Goal: Transaction & Acquisition: Purchase product/service

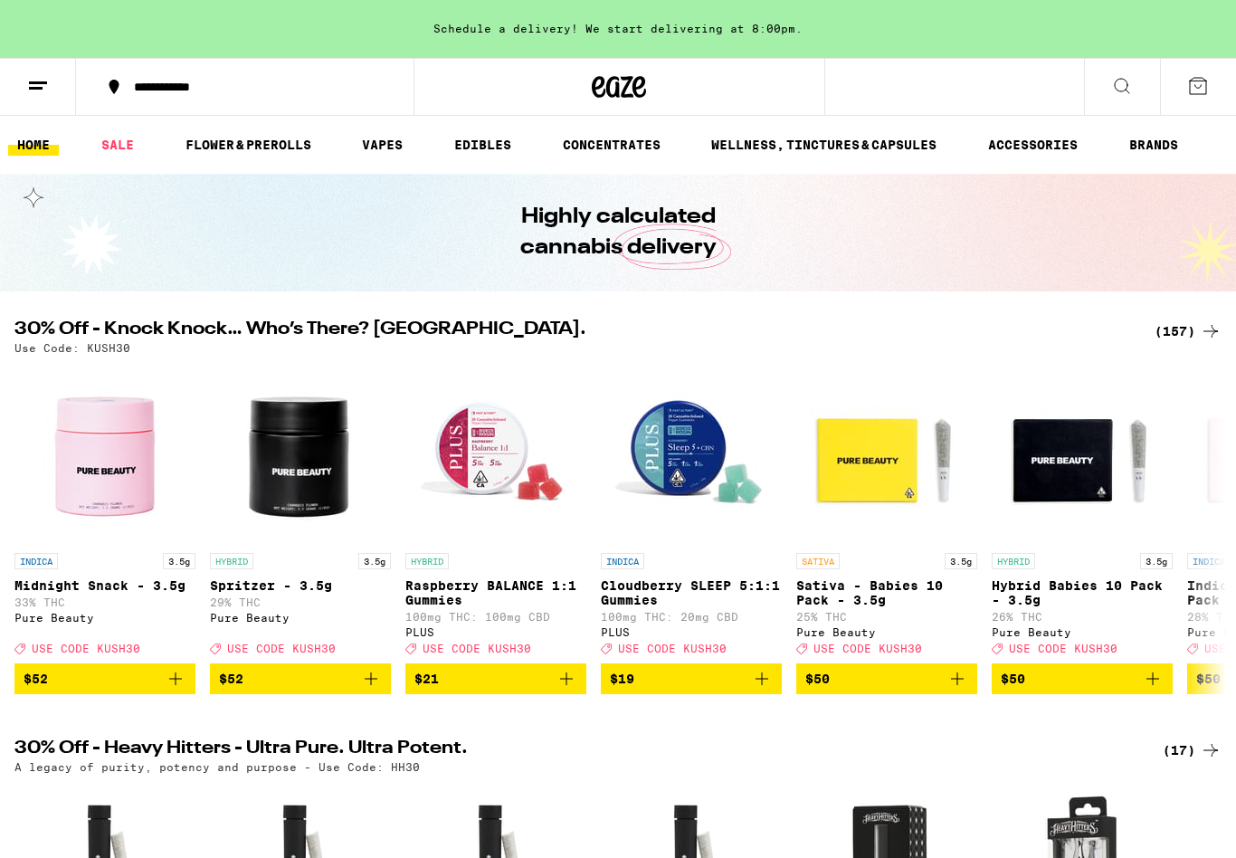
click at [1126, 89] on icon at bounding box center [1122, 86] width 22 height 22
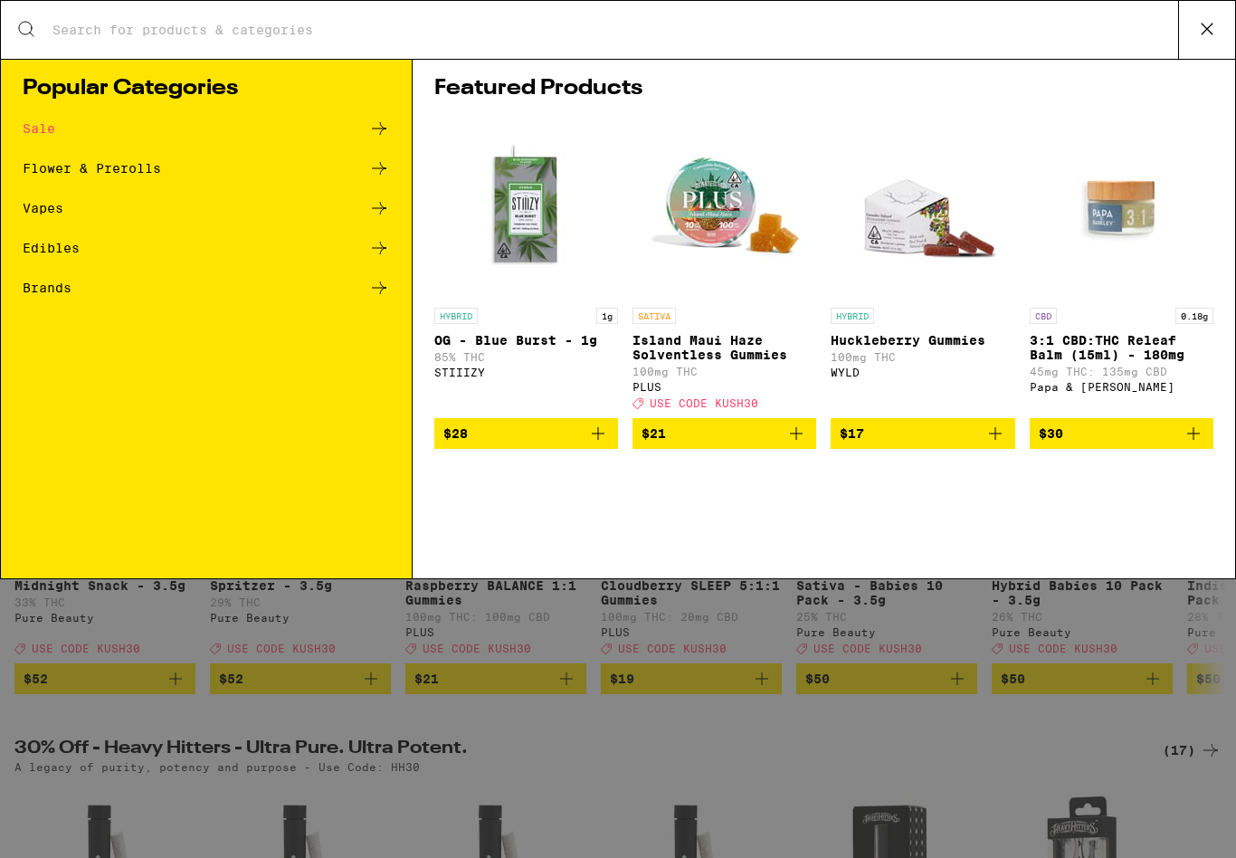
click at [43, 251] on div "Edibles" at bounding box center [51, 248] width 57 height 13
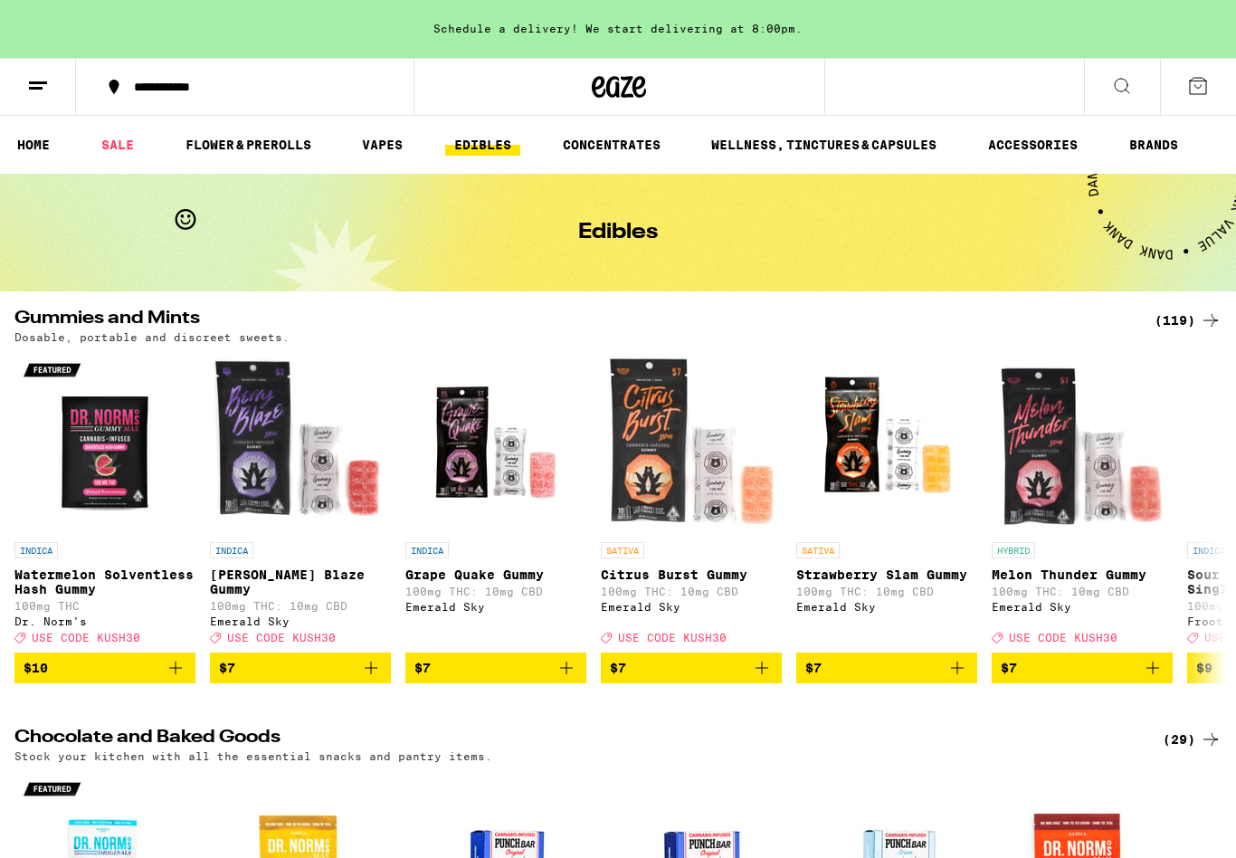
click at [866, 149] on link "WELLNESS, TINCTURES & CAPSULES" at bounding box center [823, 145] width 243 height 22
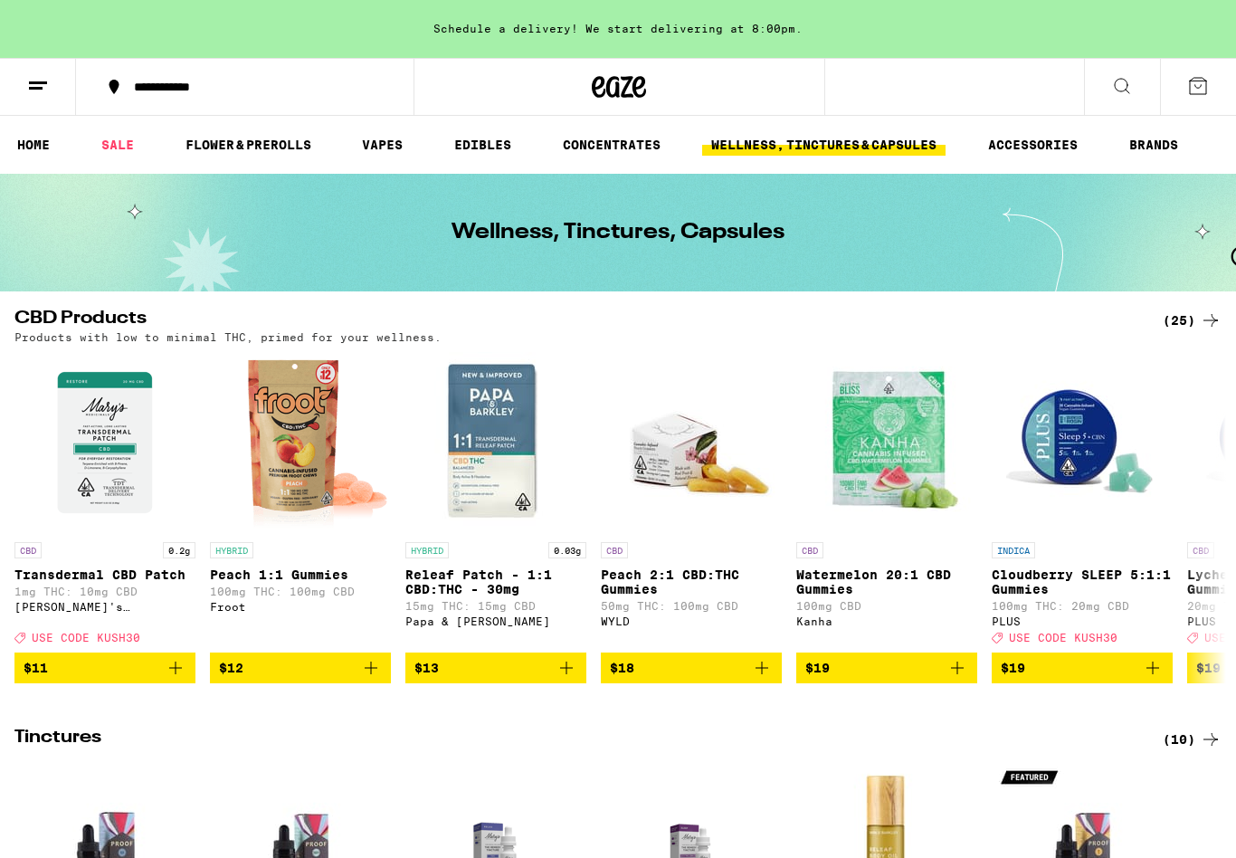
click at [37, 156] on link "HOME" at bounding box center [33, 145] width 51 height 22
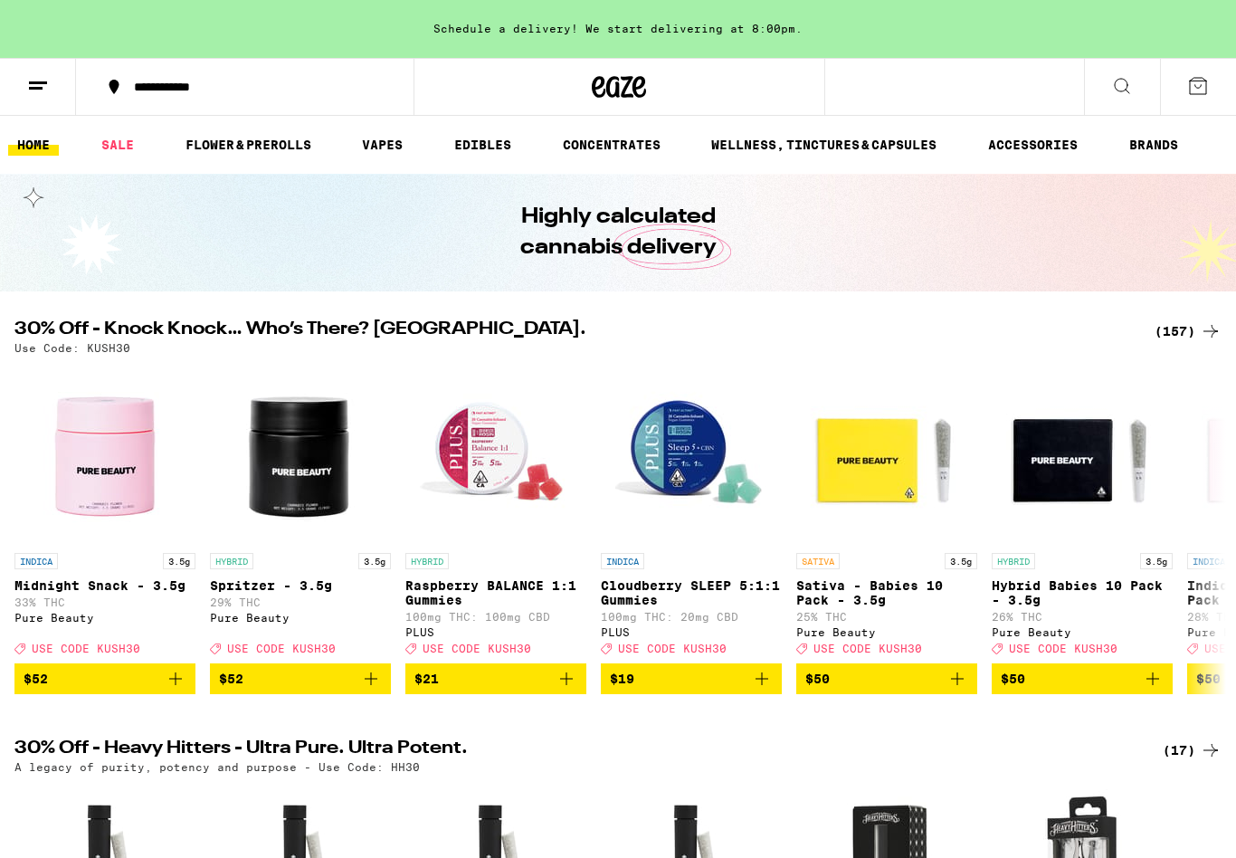
click at [628, 149] on link "CONCENTRATES" at bounding box center [612, 145] width 116 height 22
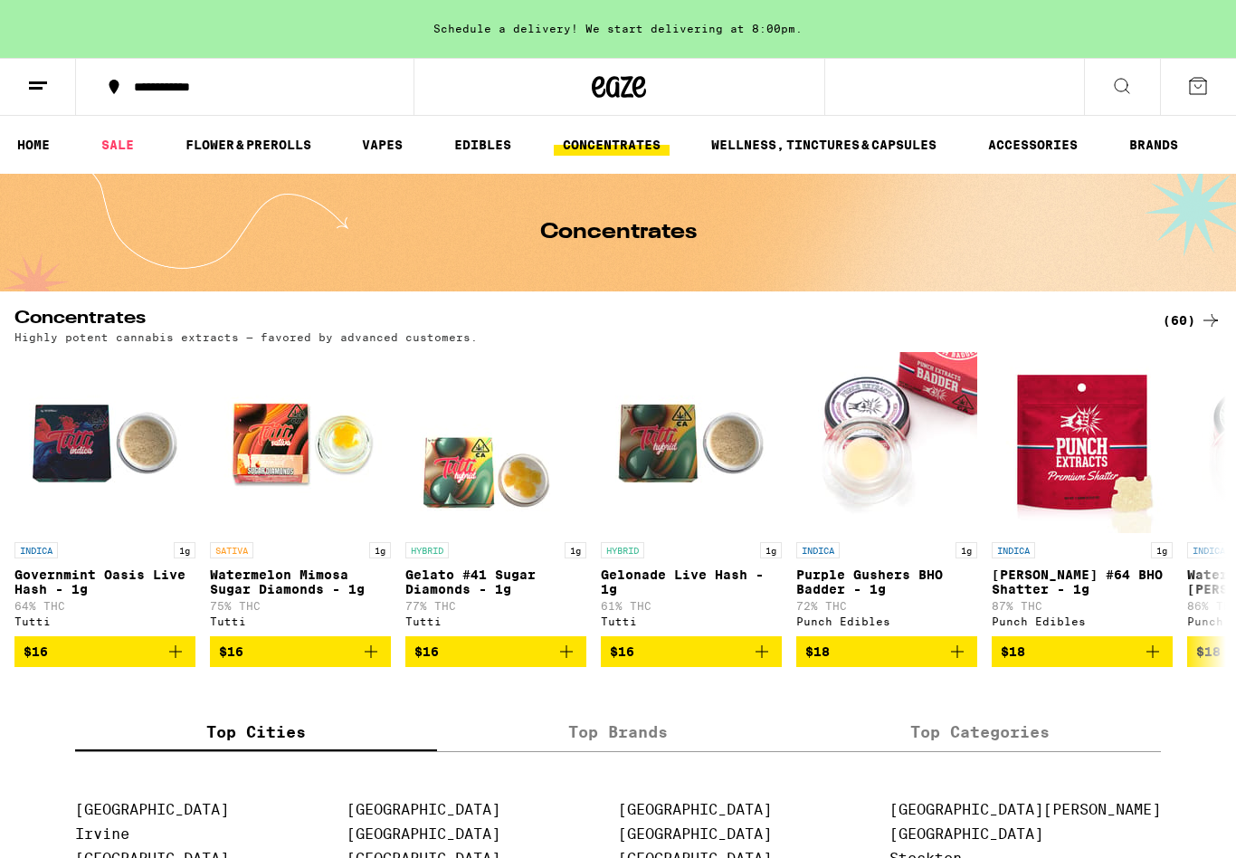
click at [24, 141] on link "HOME" at bounding box center [33, 145] width 51 height 22
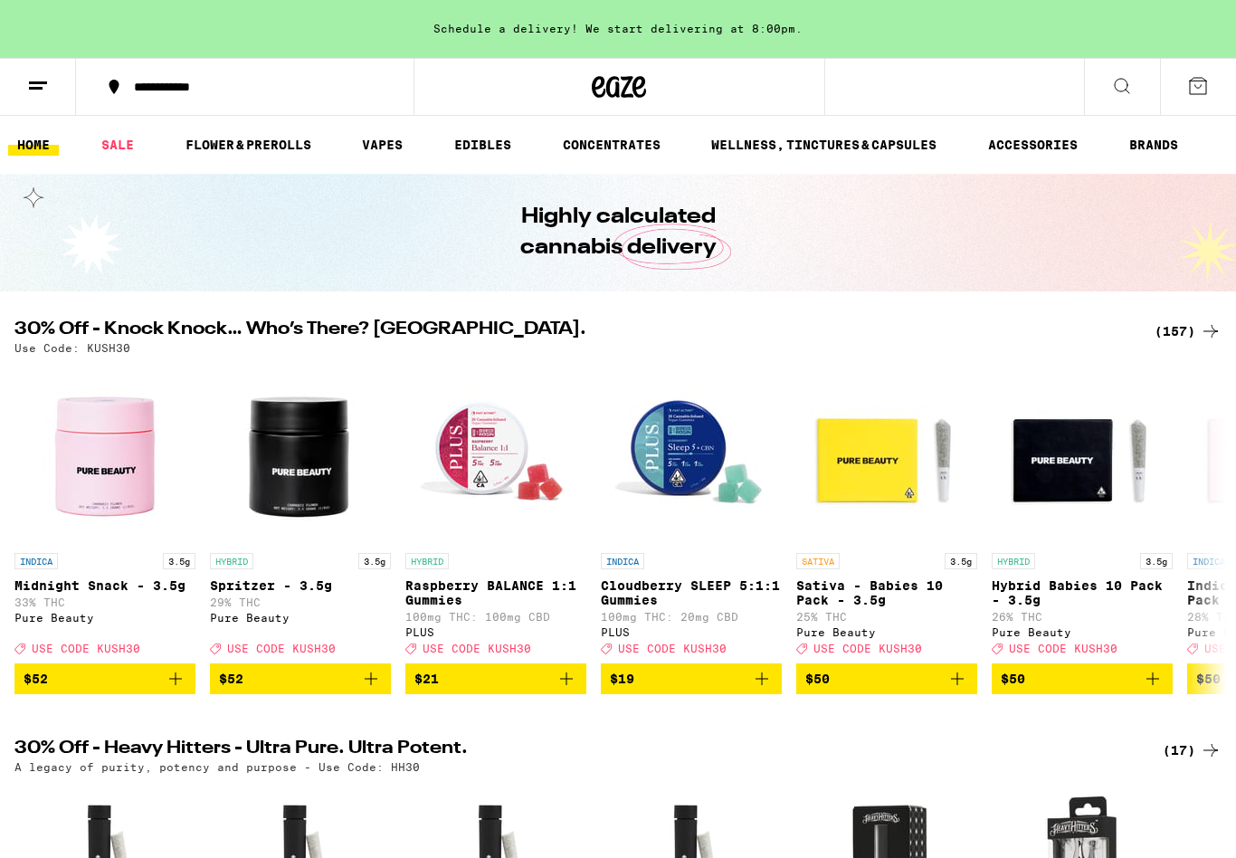
click at [107, 141] on link "SALE" at bounding box center [117, 145] width 51 height 22
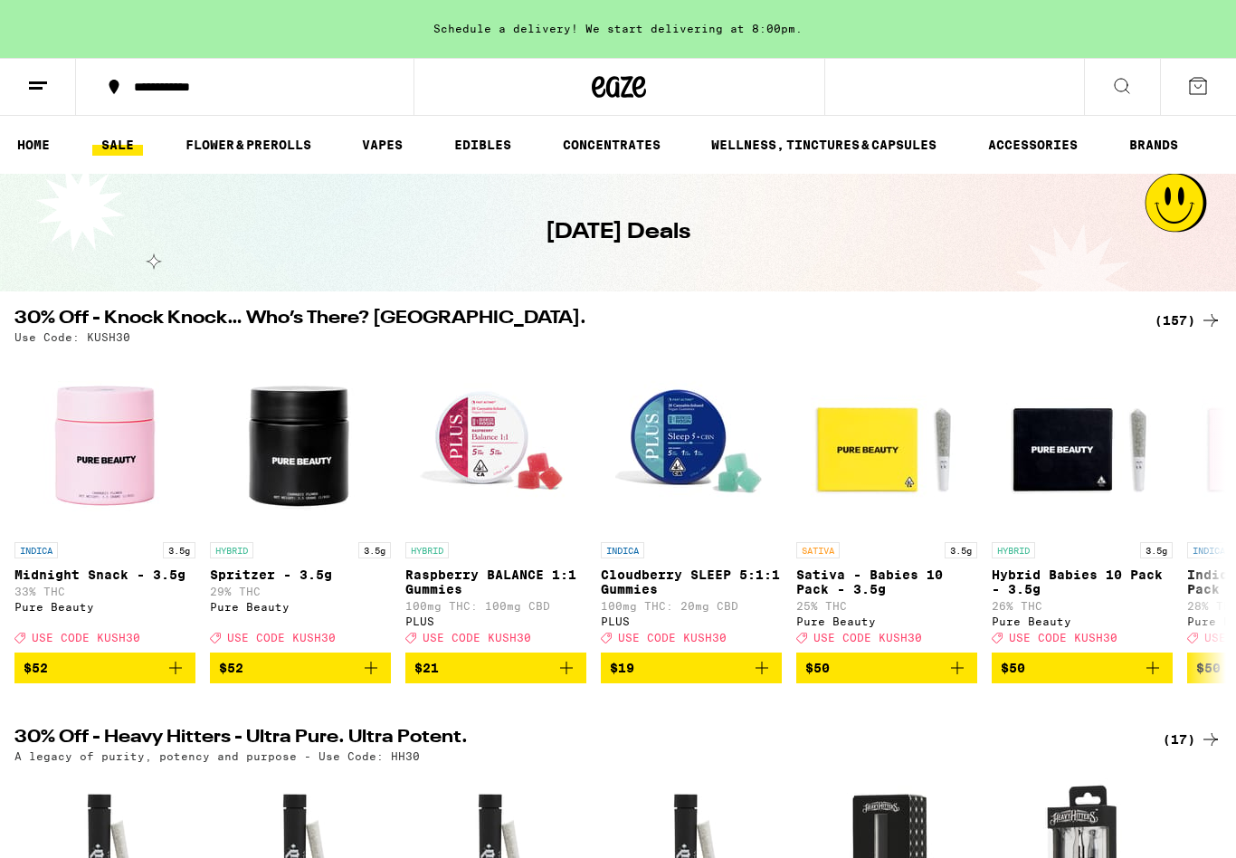
click at [672, 43] on div "Schedule a delivery! We start delivering at 8:00pm." at bounding box center [618, 29] width 1236 height 58
click at [1206, 91] on icon at bounding box center [1198, 86] width 16 height 16
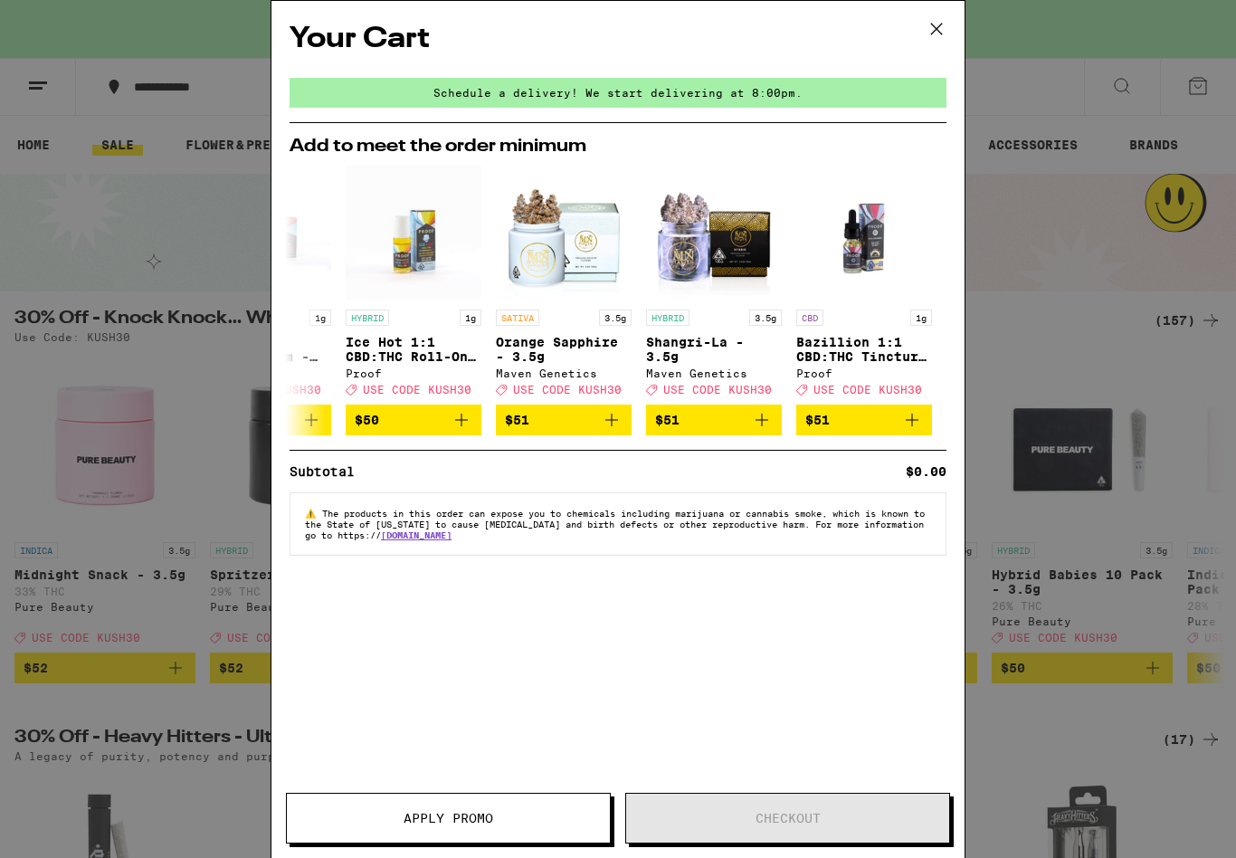
scroll to position [0, 845]
click at [935, 20] on icon at bounding box center [936, 28] width 27 height 27
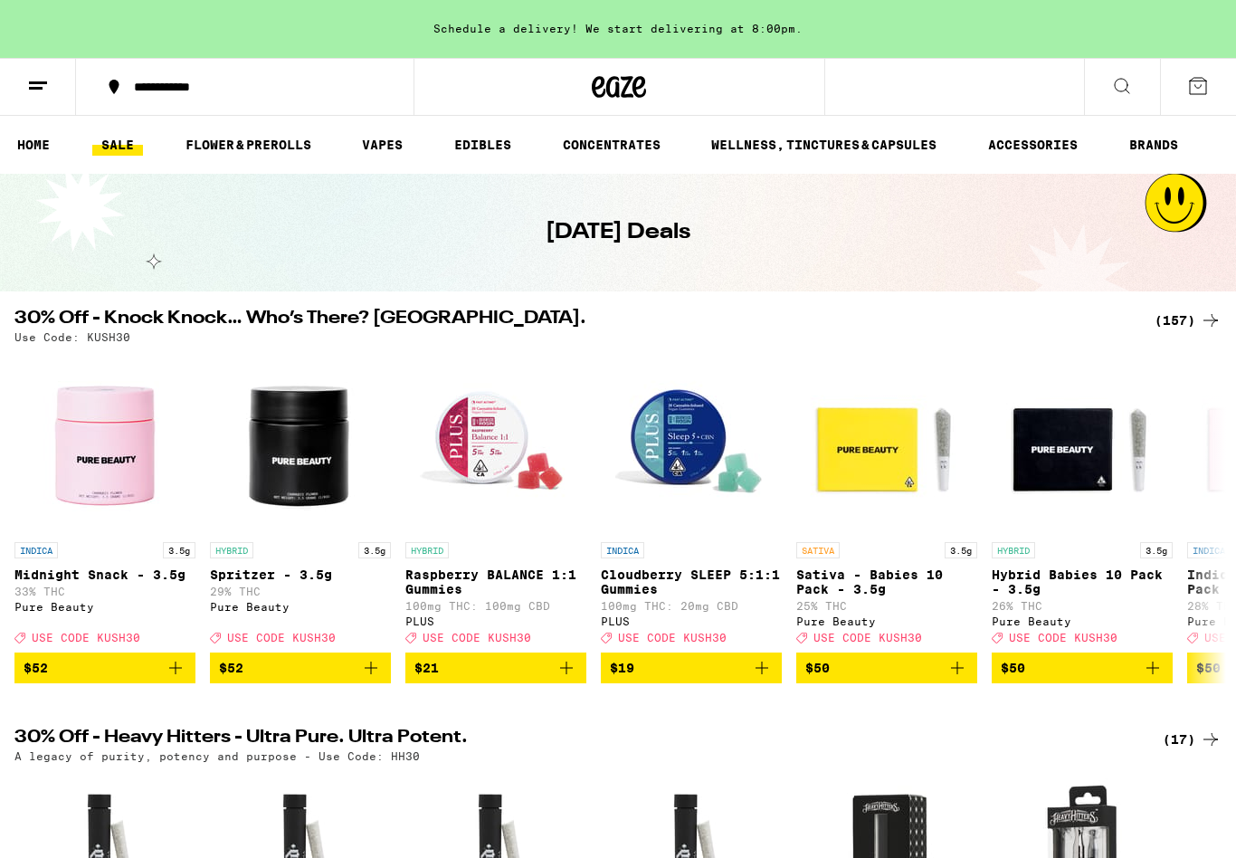
click at [488, 153] on link "EDIBLES" at bounding box center [482, 145] width 75 height 22
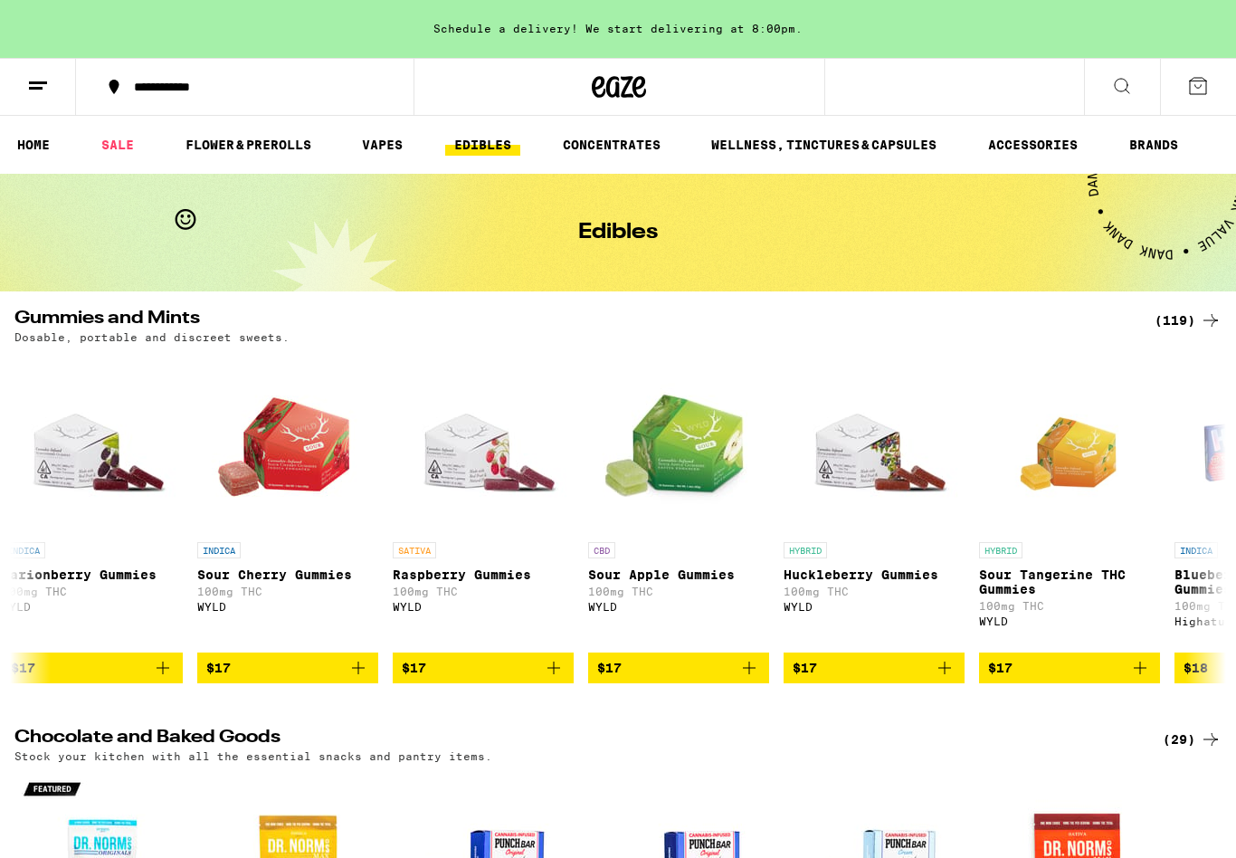
scroll to position [0, 8807]
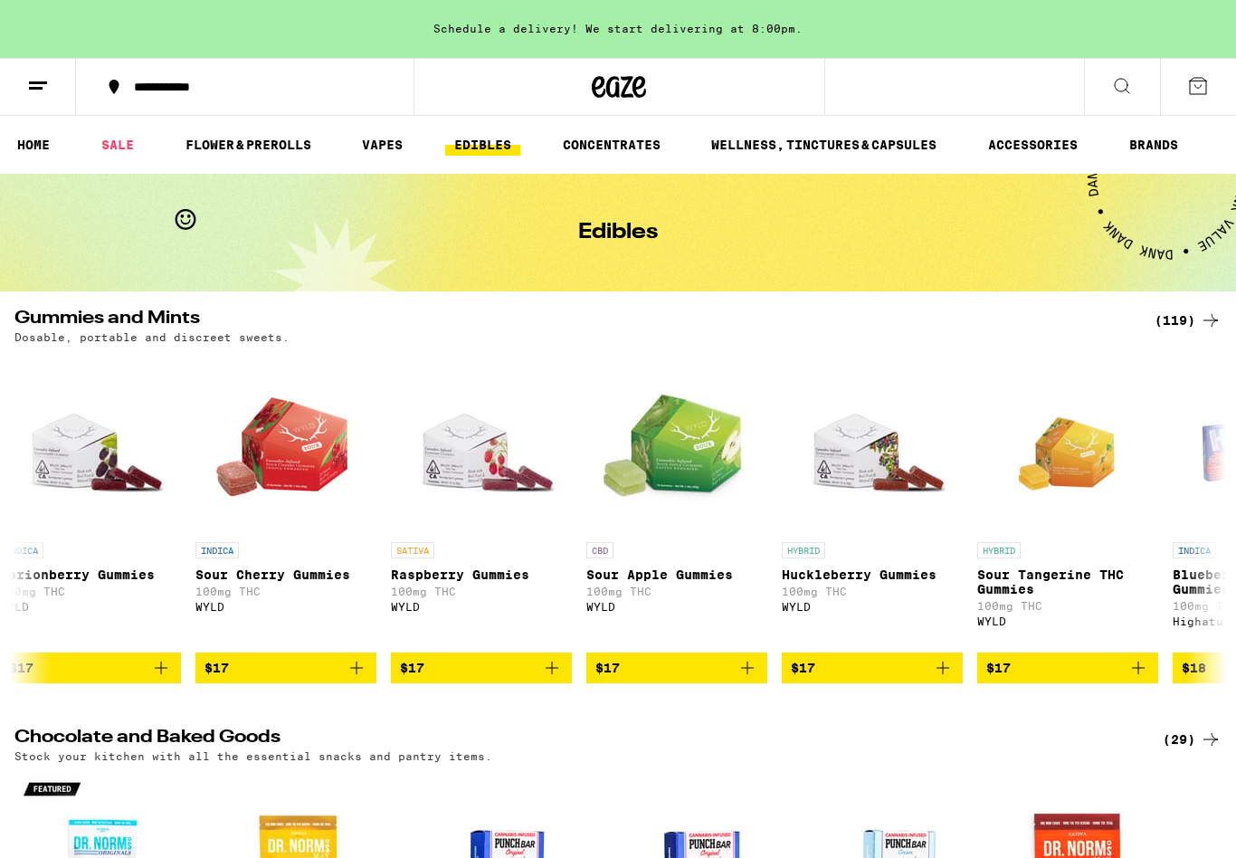
click at [663, 592] on p "100mg THC" at bounding box center [676, 591] width 181 height 12
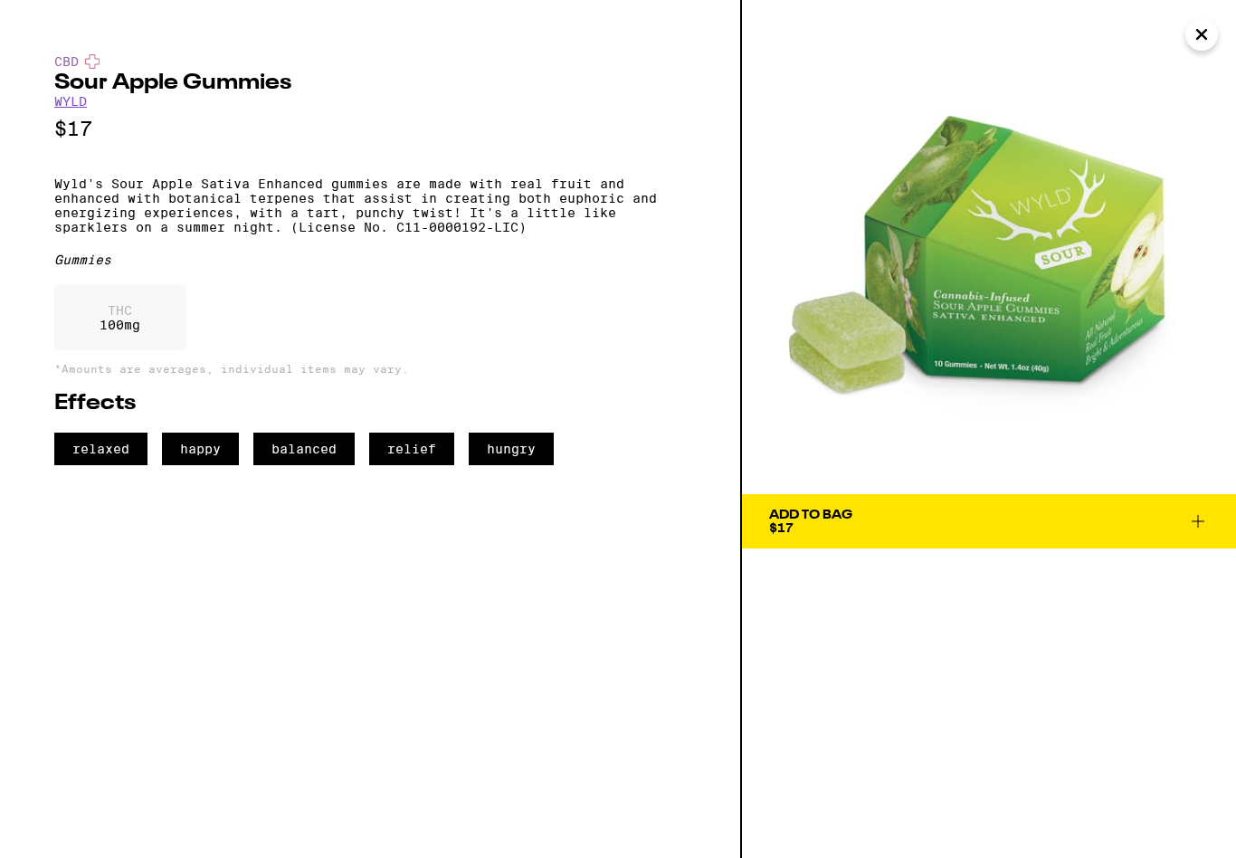
click at [948, 527] on span "Add To Bag $17" at bounding box center [989, 520] width 440 height 25
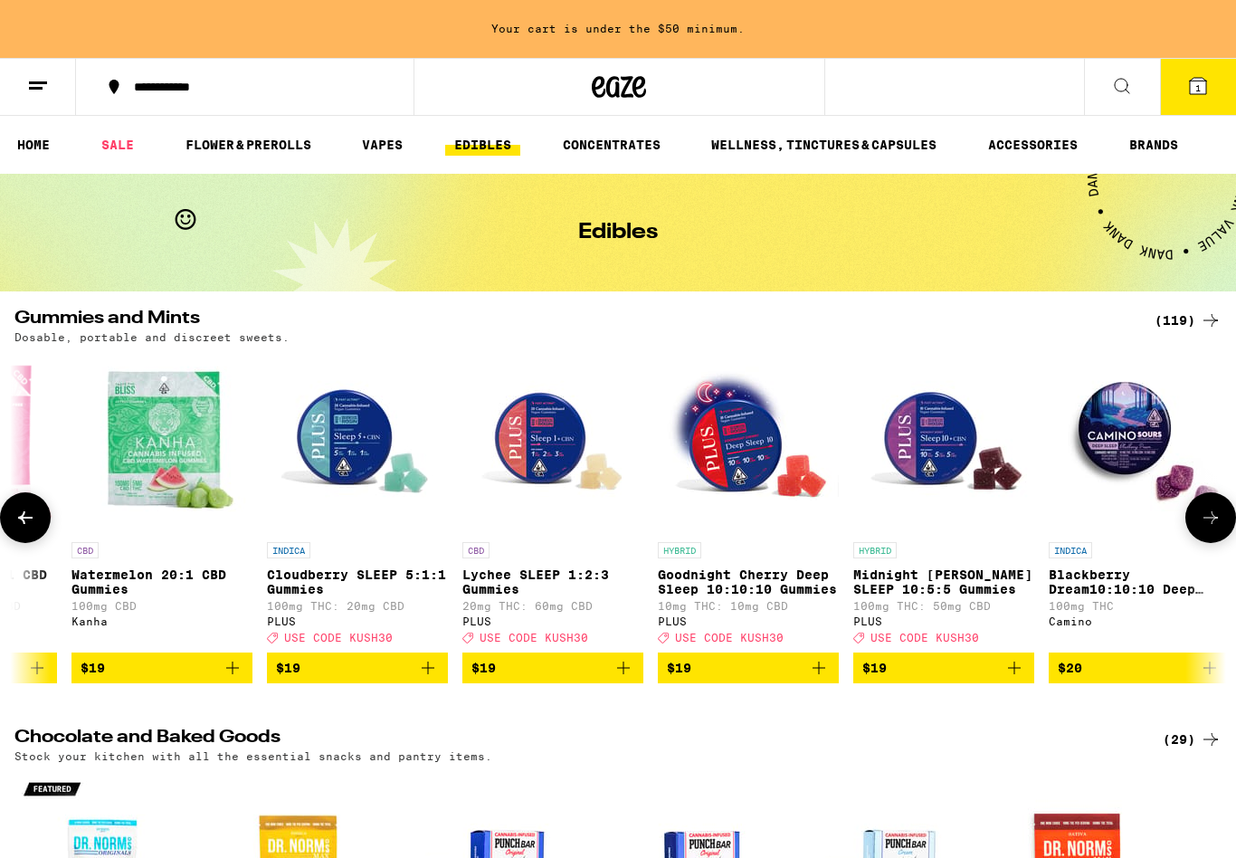
scroll to position [0, 12076]
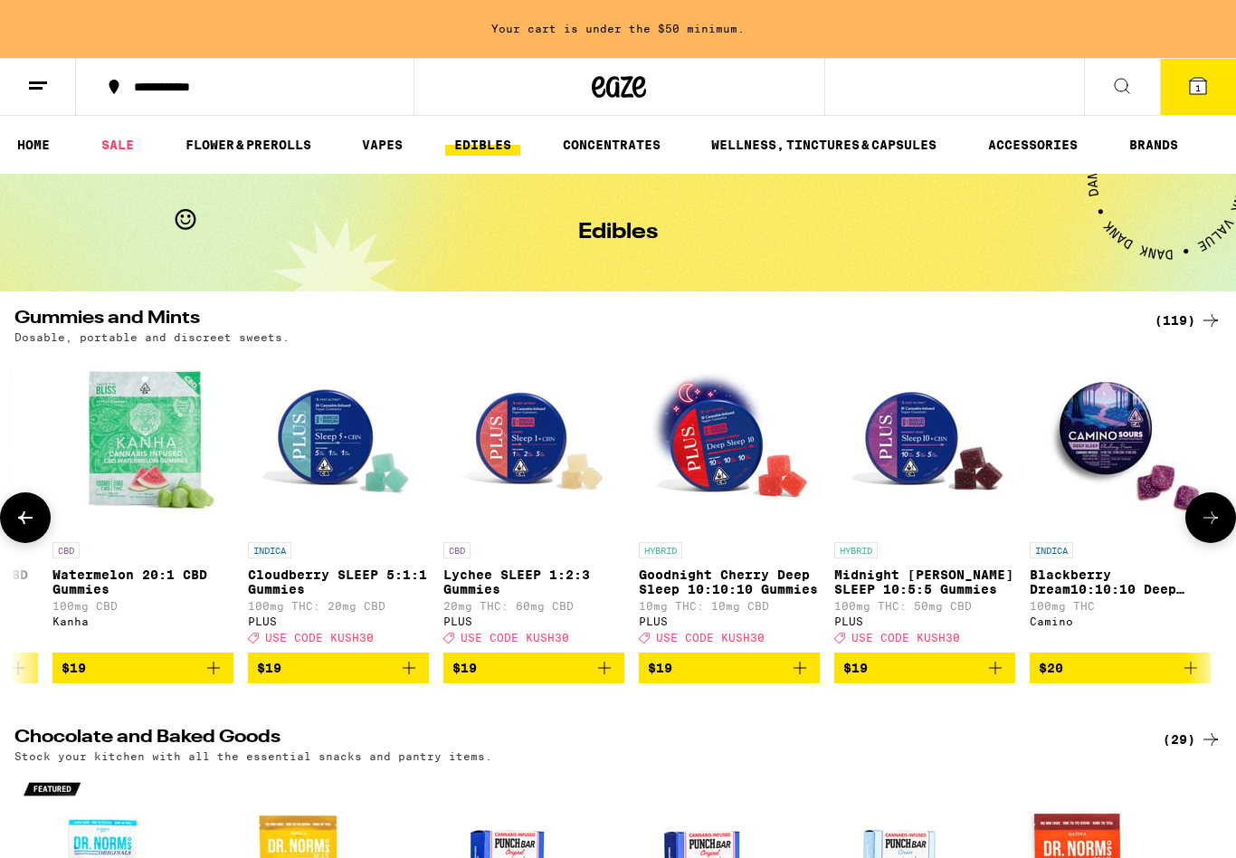
click at [517, 595] on p "Lychee SLEEP 1:2:3 Gummies" at bounding box center [533, 581] width 181 height 29
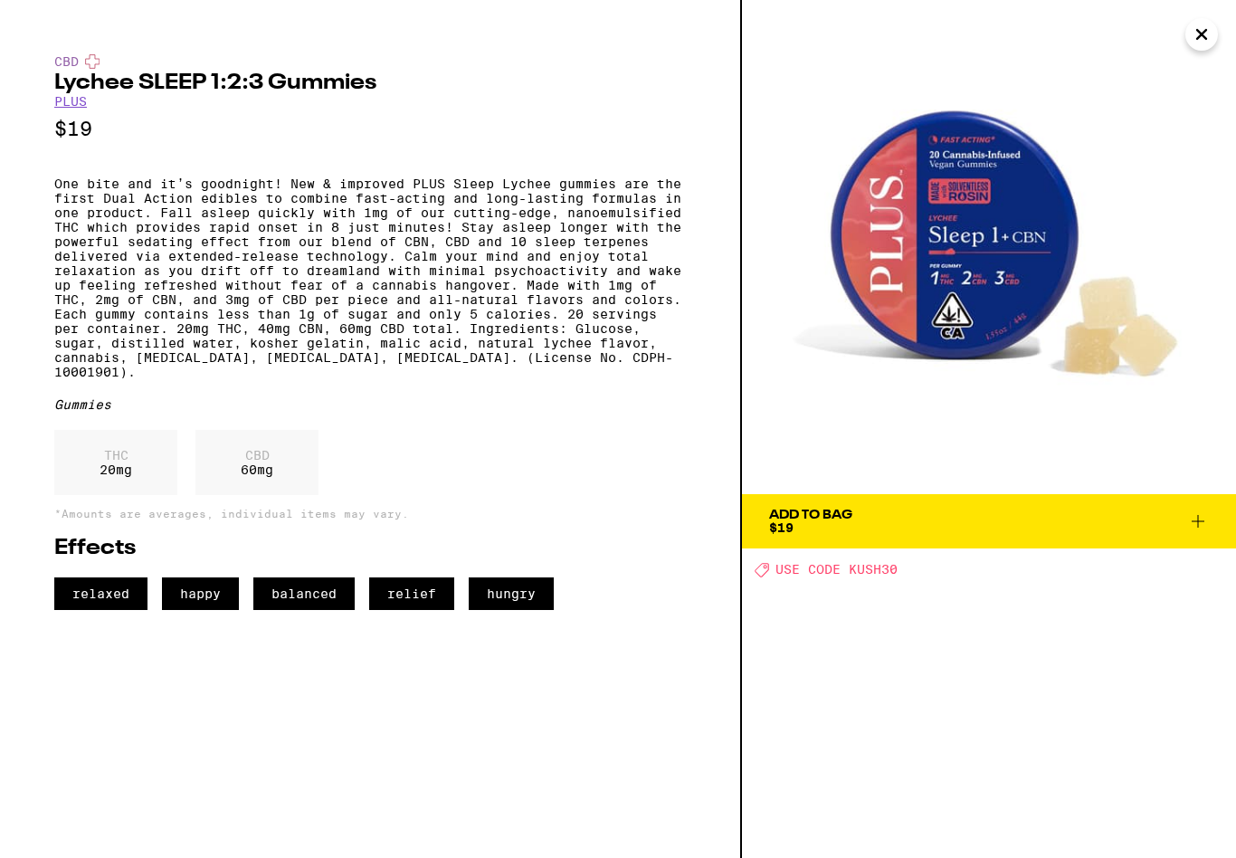
click at [953, 525] on span "Add To Bag $19" at bounding box center [989, 520] width 440 height 25
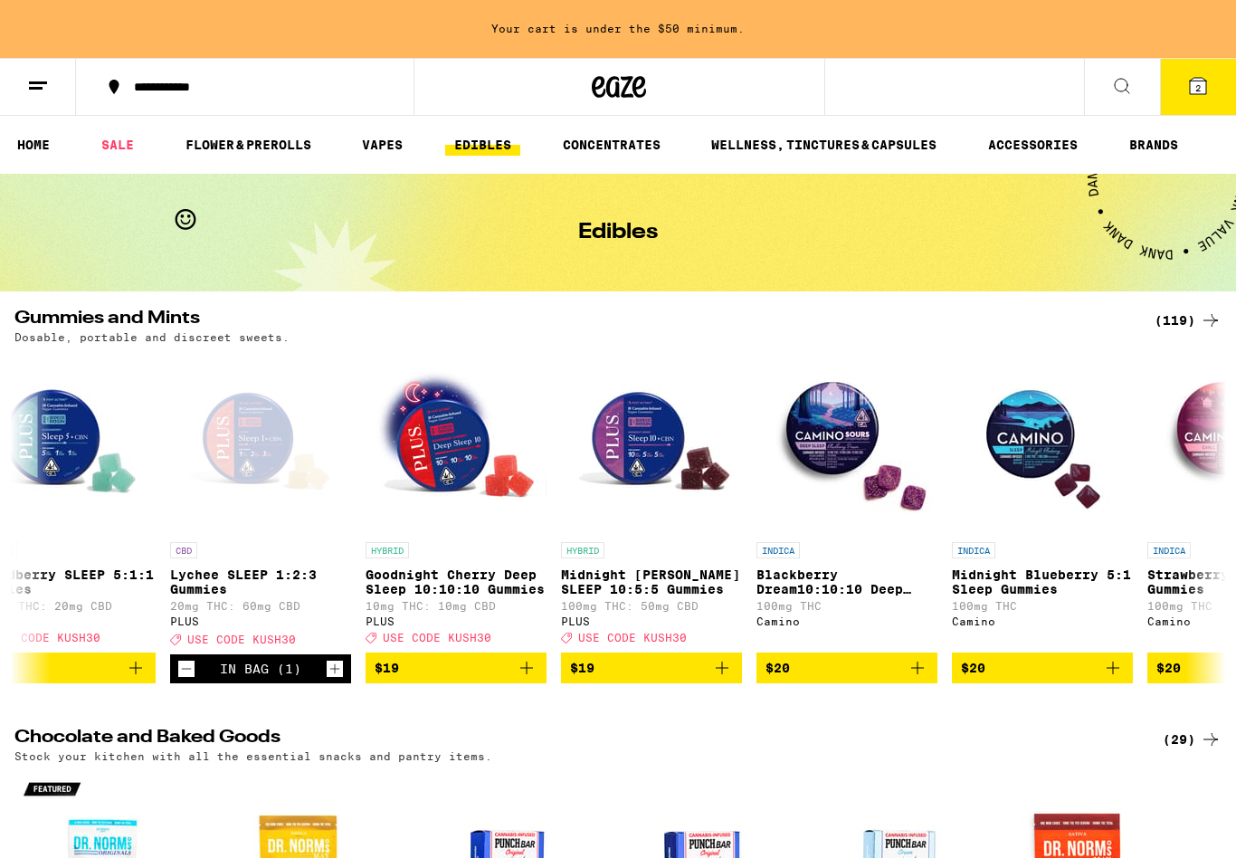
scroll to position [0, 12397]
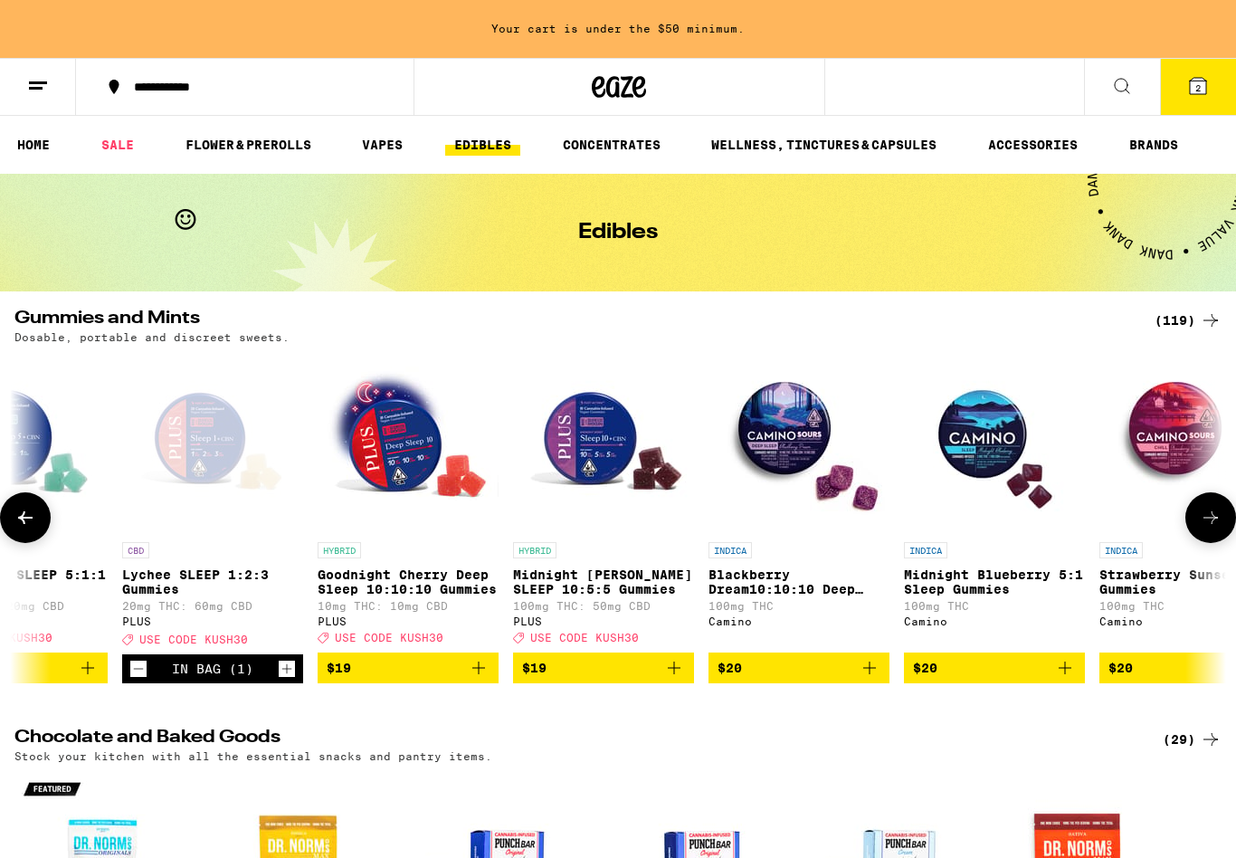
click at [778, 596] on p "Blackberry Dream10:10:10 Deep Sleep Gummies" at bounding box center [798, 581] width 181 height 29
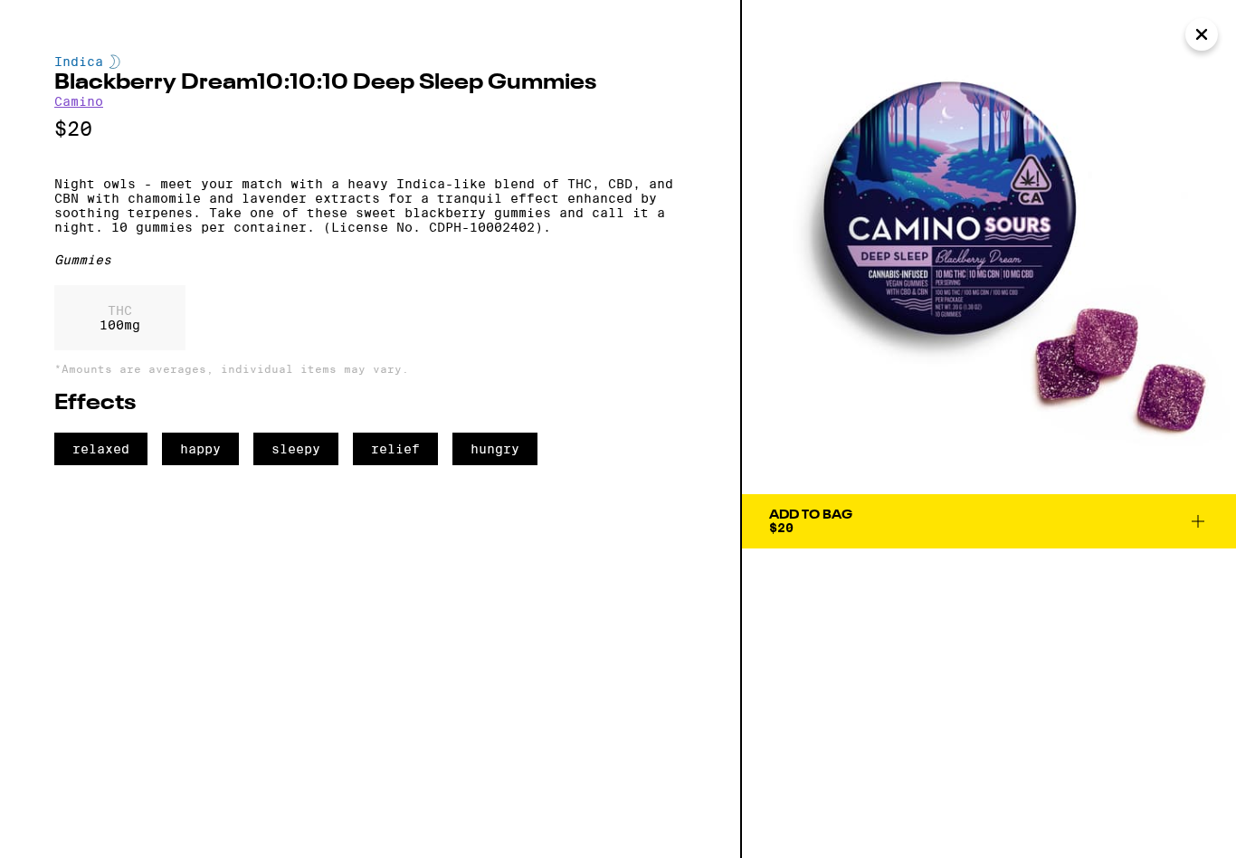
click at [949, 514] on span "Add To Bag $20" at bounding box center [989, 520] width 440 height 25
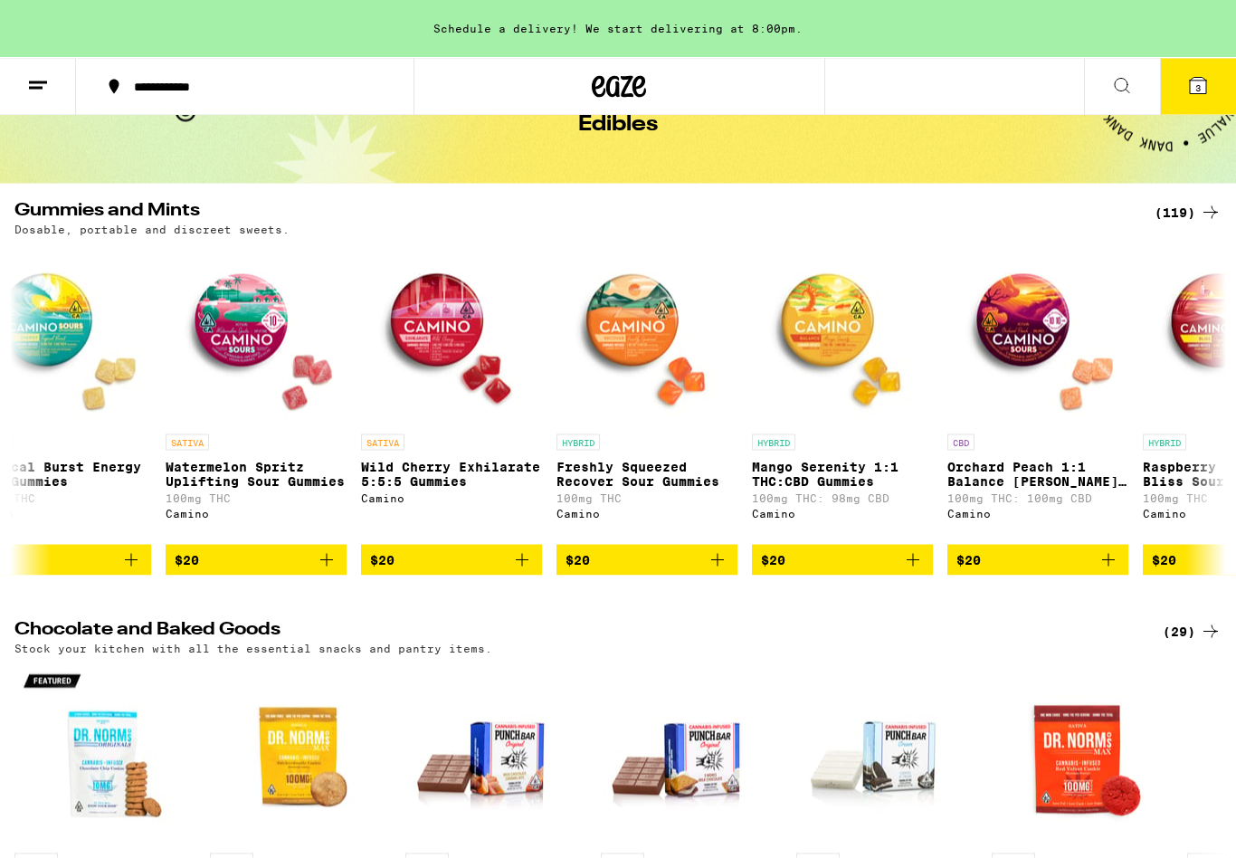
scroll to position [96, 0]
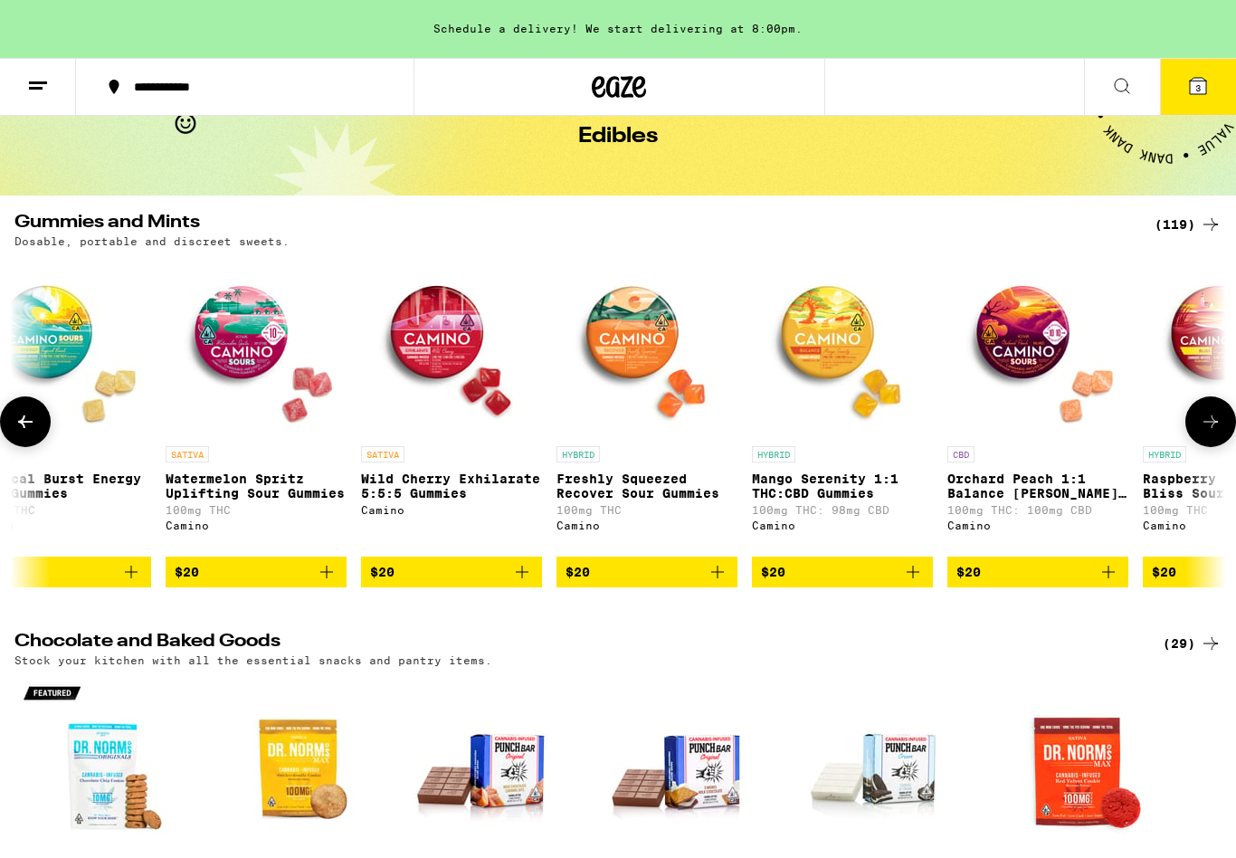
click at [1026, 500] on p "Orchard Peach 1:1 Balance Sours Gummies" at bounding box center [1037, 485] width 181 height 29
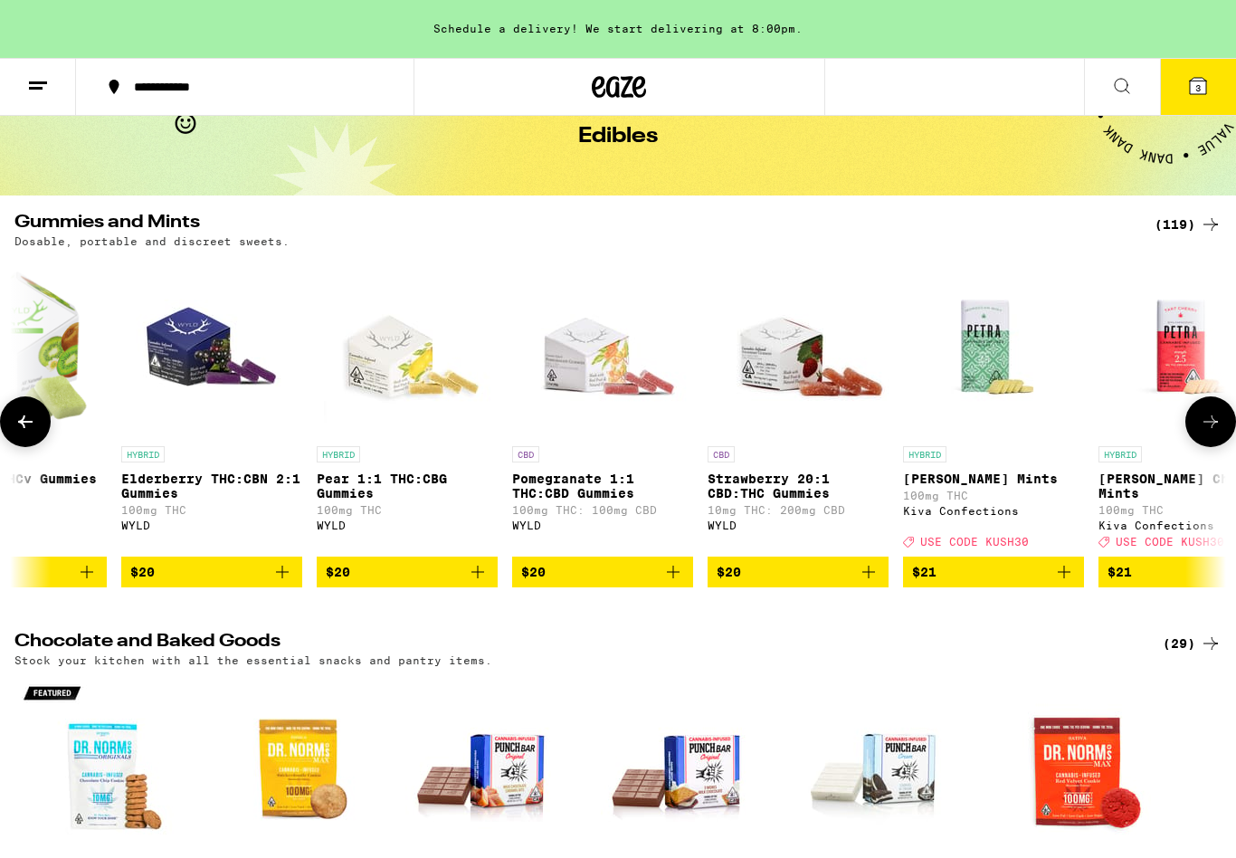
scroll to position [0, 16894]
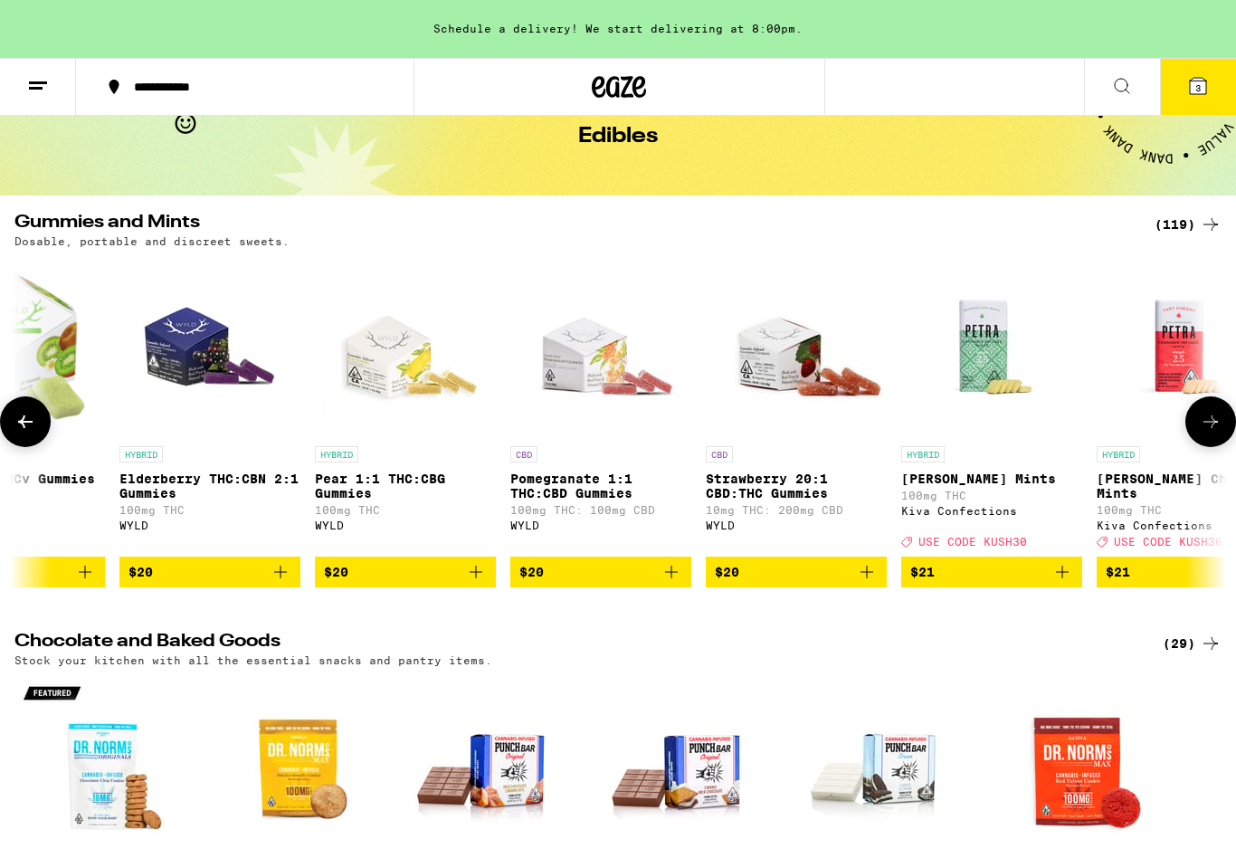
click at [562, 493] on p "Pomegranate 1:1 THC:CBD Gummies" at bounding box center [600, 485] width 181 height 29
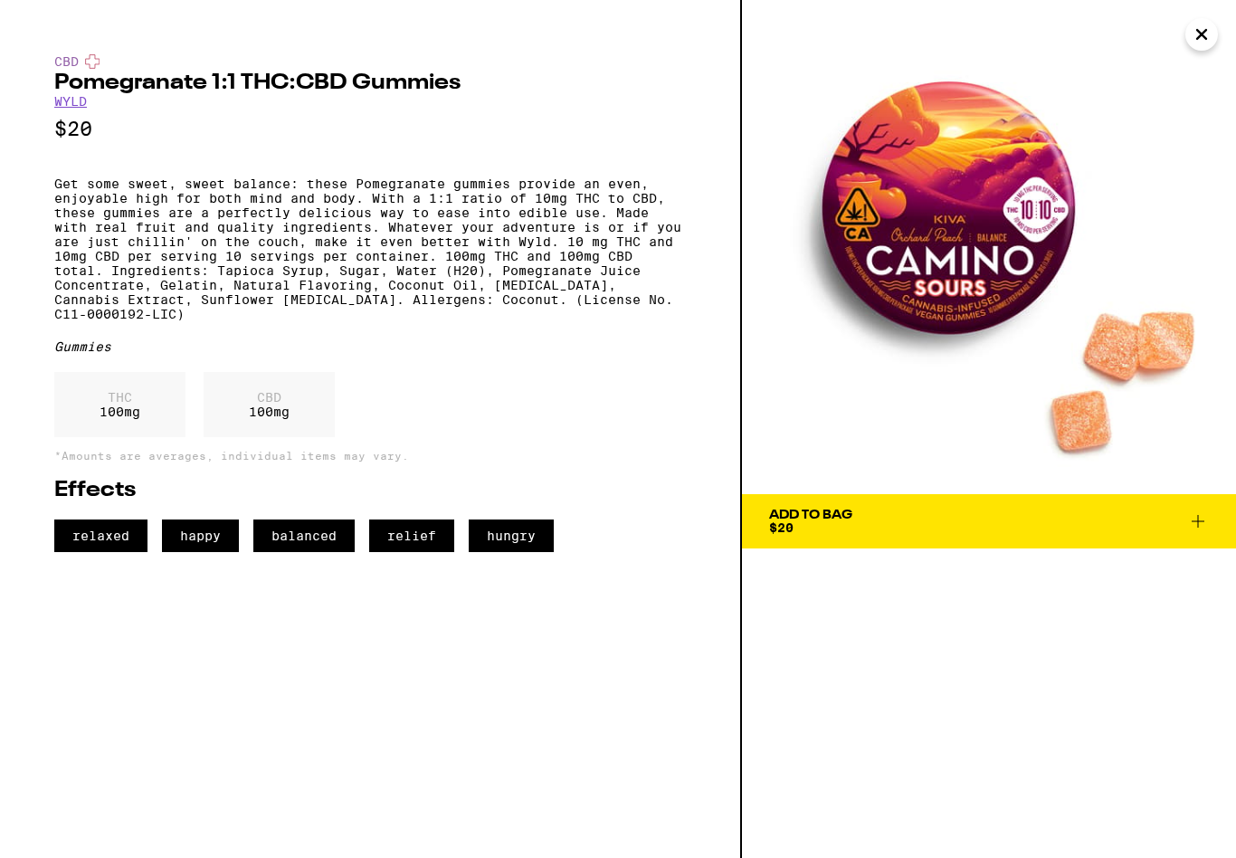
click at [1212, 526] on button "Add To Bag $20" at bounding box center [989, 521] width 494 height 54
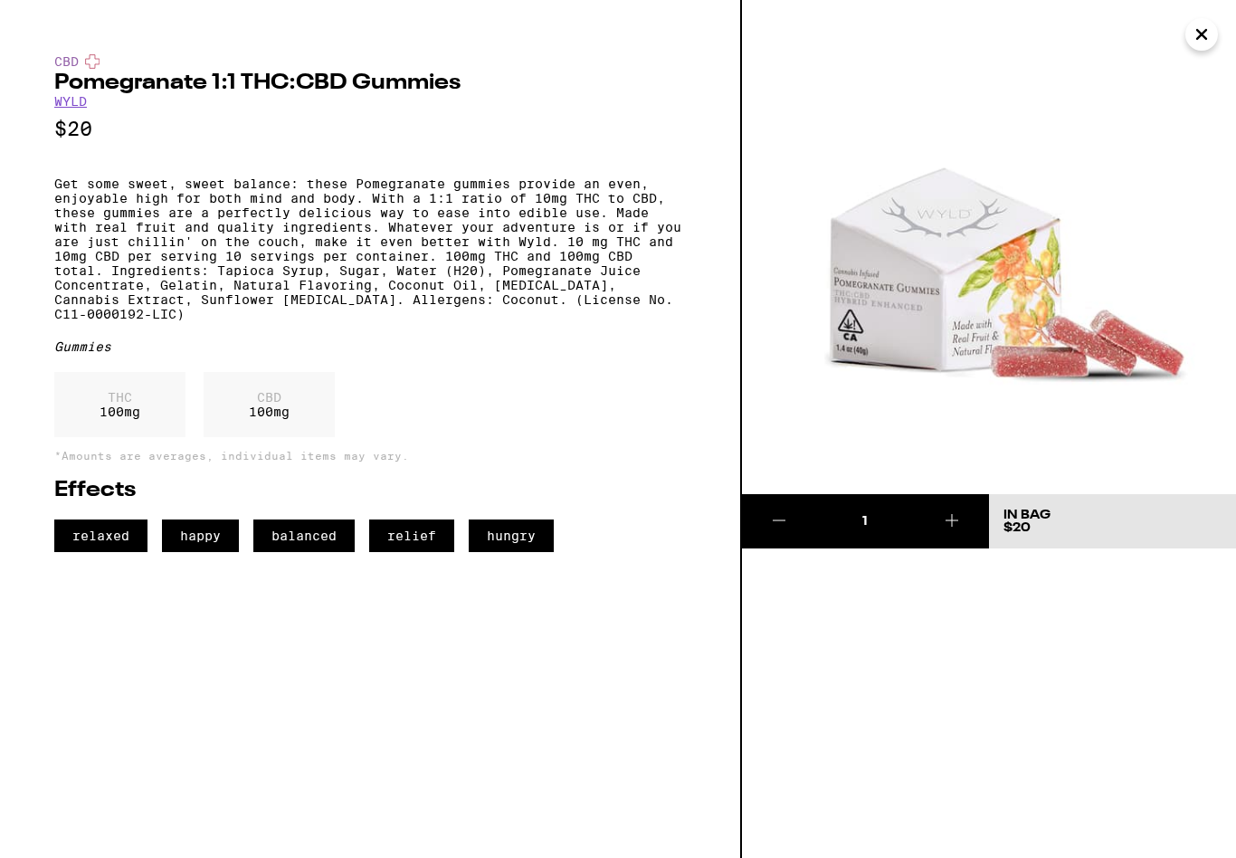
click at [970, 534] on button at bounding box center [952, 521] width 74 height 54
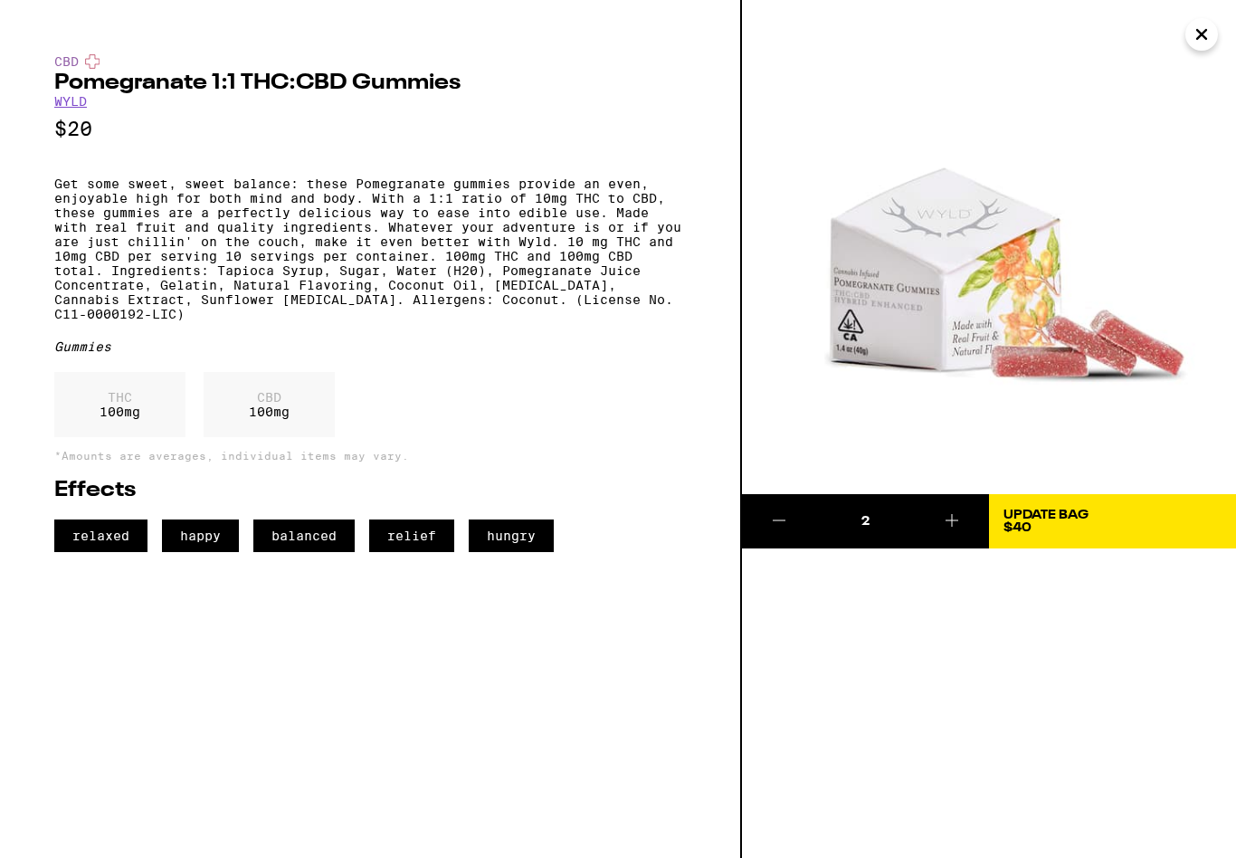
click at [1104, 521] on span "Update Bag $40" at bounding box center [1112, 520] width 218 height 25
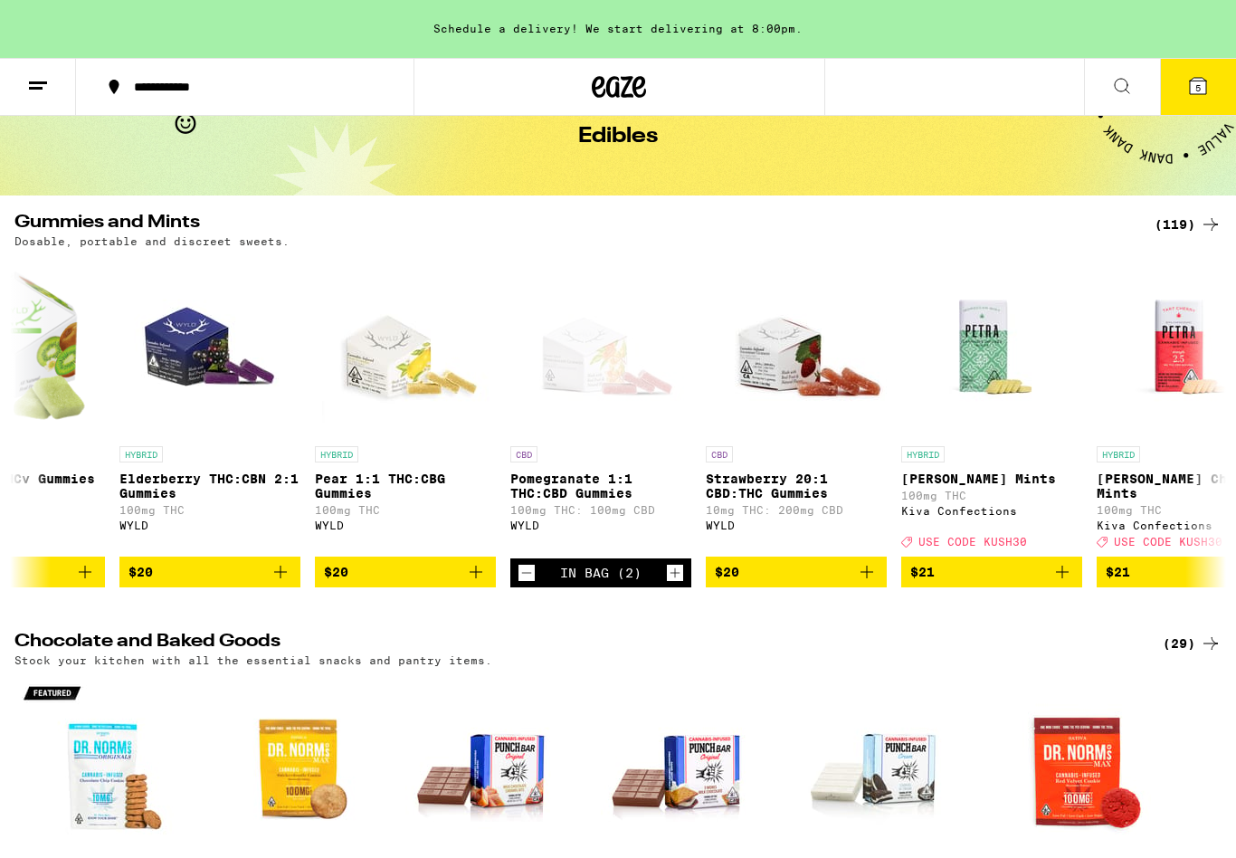
click at [1207, 90] on icon at bounding box center [1198, 86] width 22 height 22
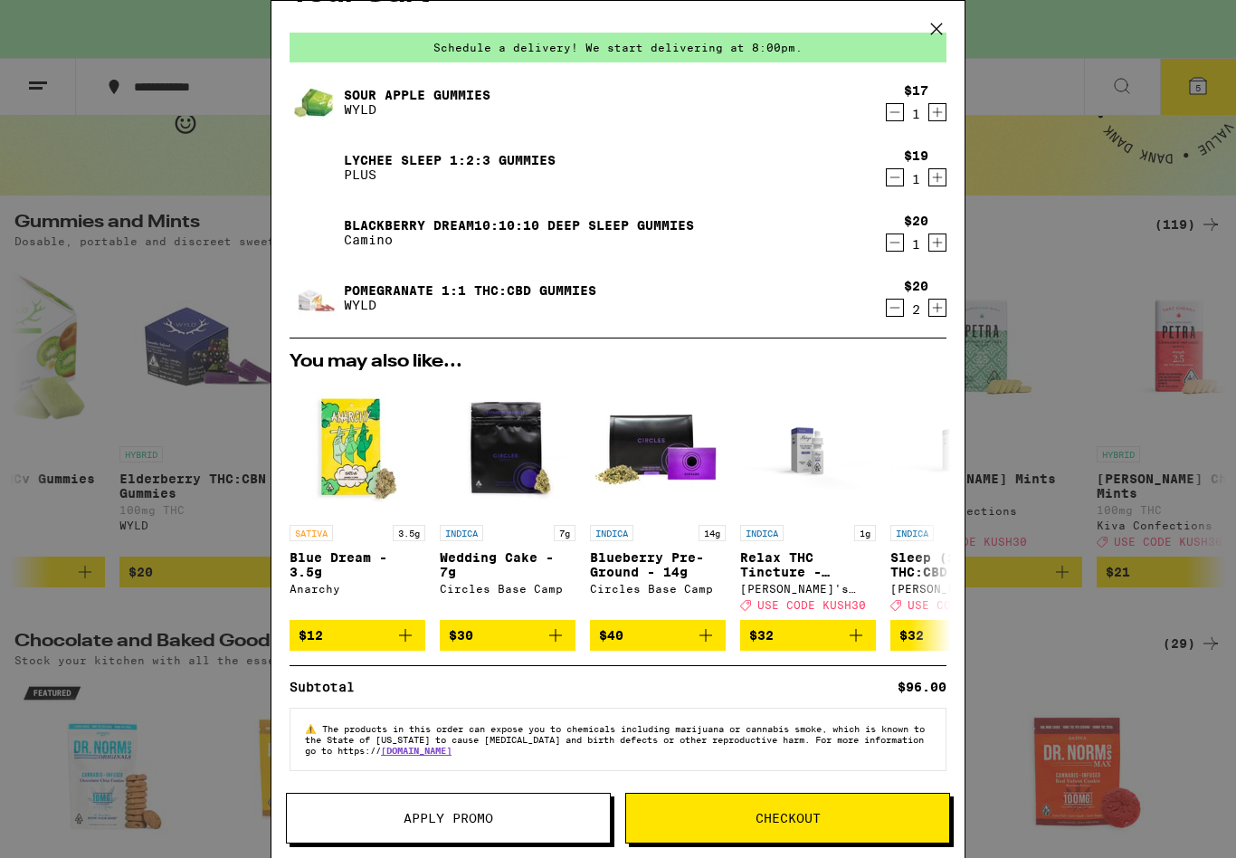
scroll to position [63, 0]
click at [820, 820] on span "Checkout" at bounding box center [787, 817] width 323 height 13
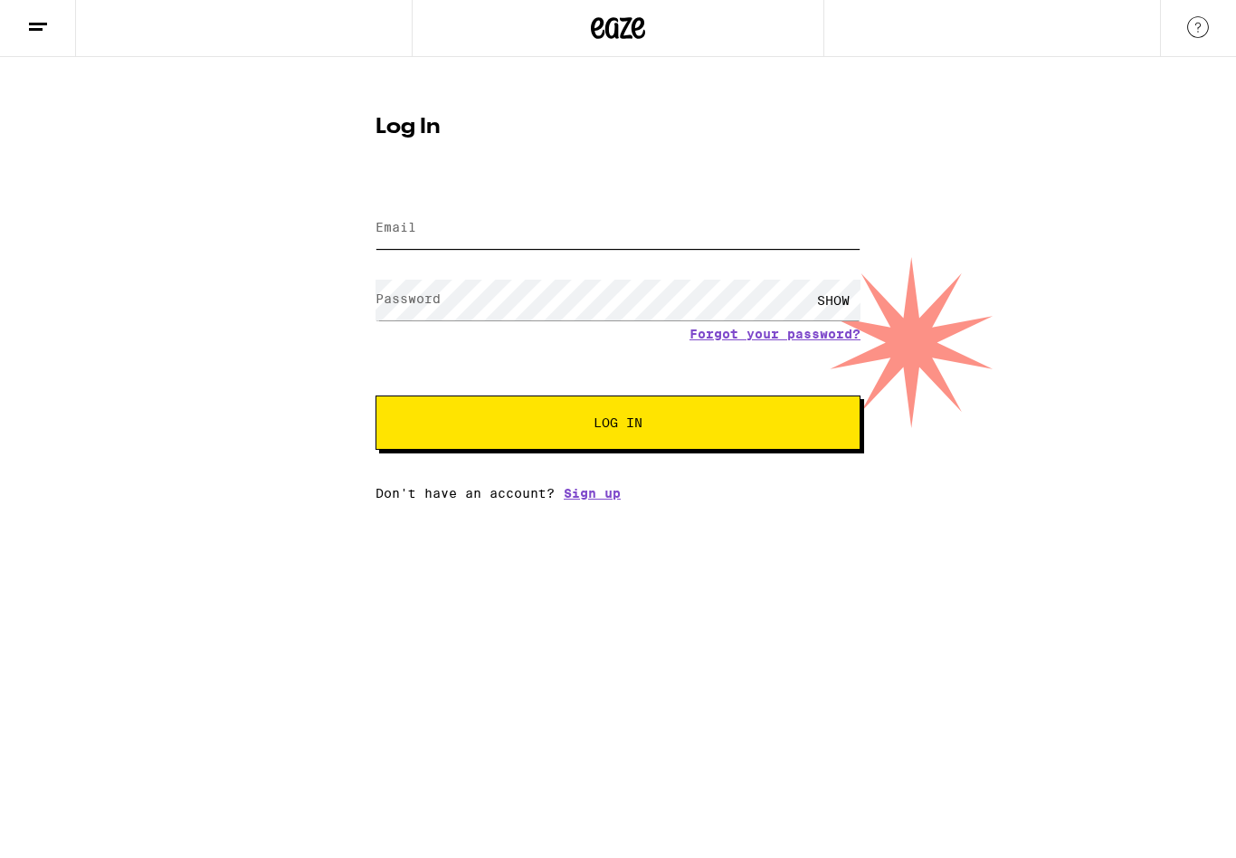
click at [611, 228] on input "Email" at bounding box center [617, 229] width 485 height 41
type input "bfreels@cornerstonesbi.com"
click at [841, 308] on div "SHOW" at bounding box center [833, 300] width 54 height 41
click at [703, 438] on button "Log In" at bounding box center [617, 423] width 485 height 54
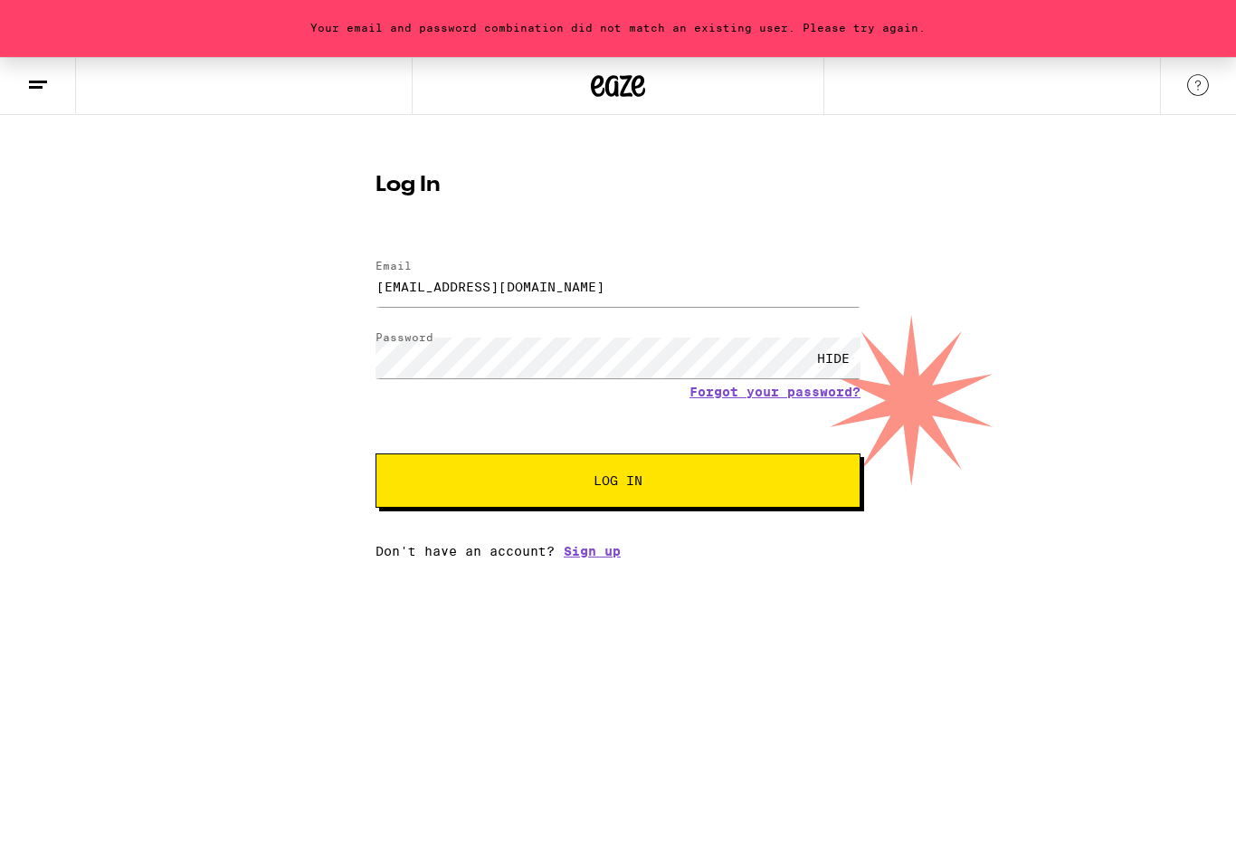
click at [614, 559] on link "Sign up" at bounding box center [592, 552] width 57 height 14
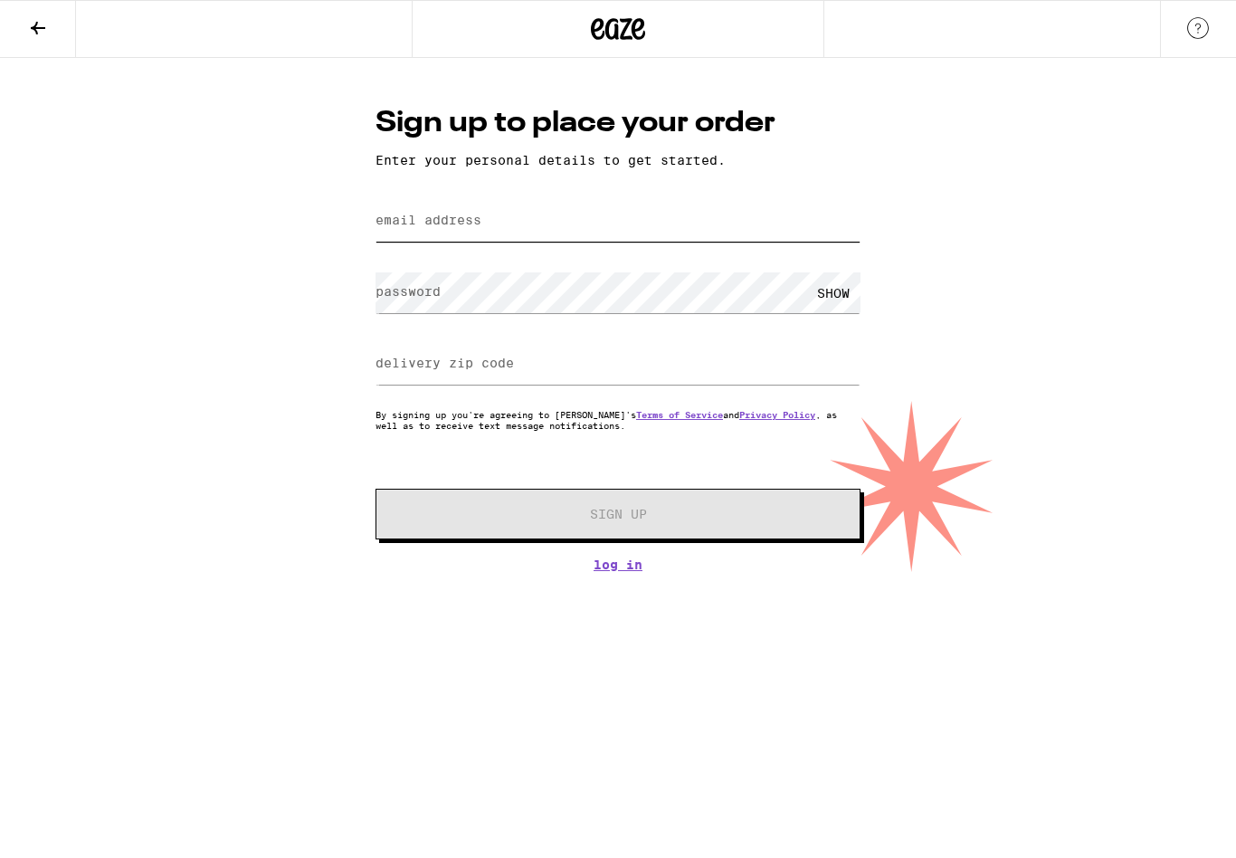
click at [606, 215] on input "email address" at bounding box center [617, 221] width 485 height 41
type input "bfreels@cornerstonesbi.com"
click at [840, 297] on div "SHOW" at bounding box center [833, 292] width 54 height 41
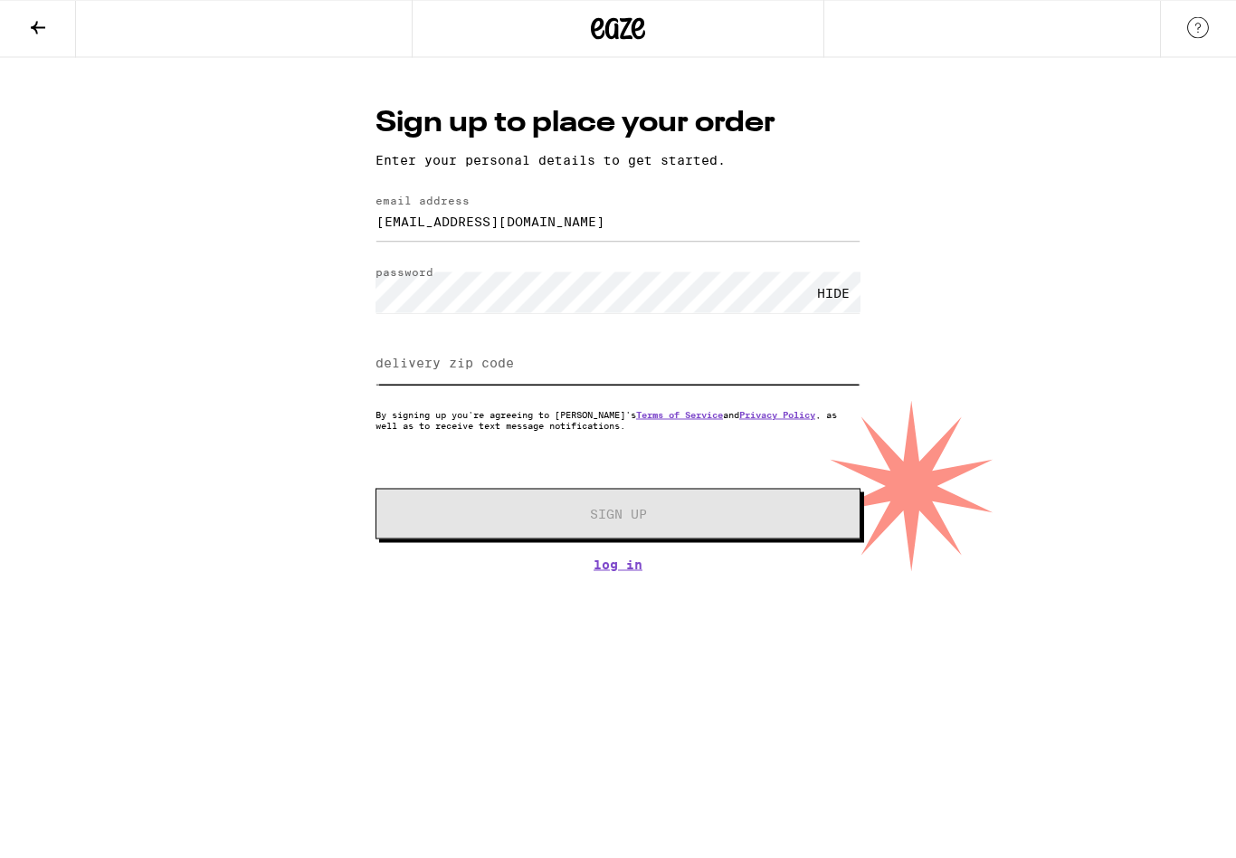
click at [687, 365] on input "delivery zip code" at bounding box center [617, 364] width 485 height 41
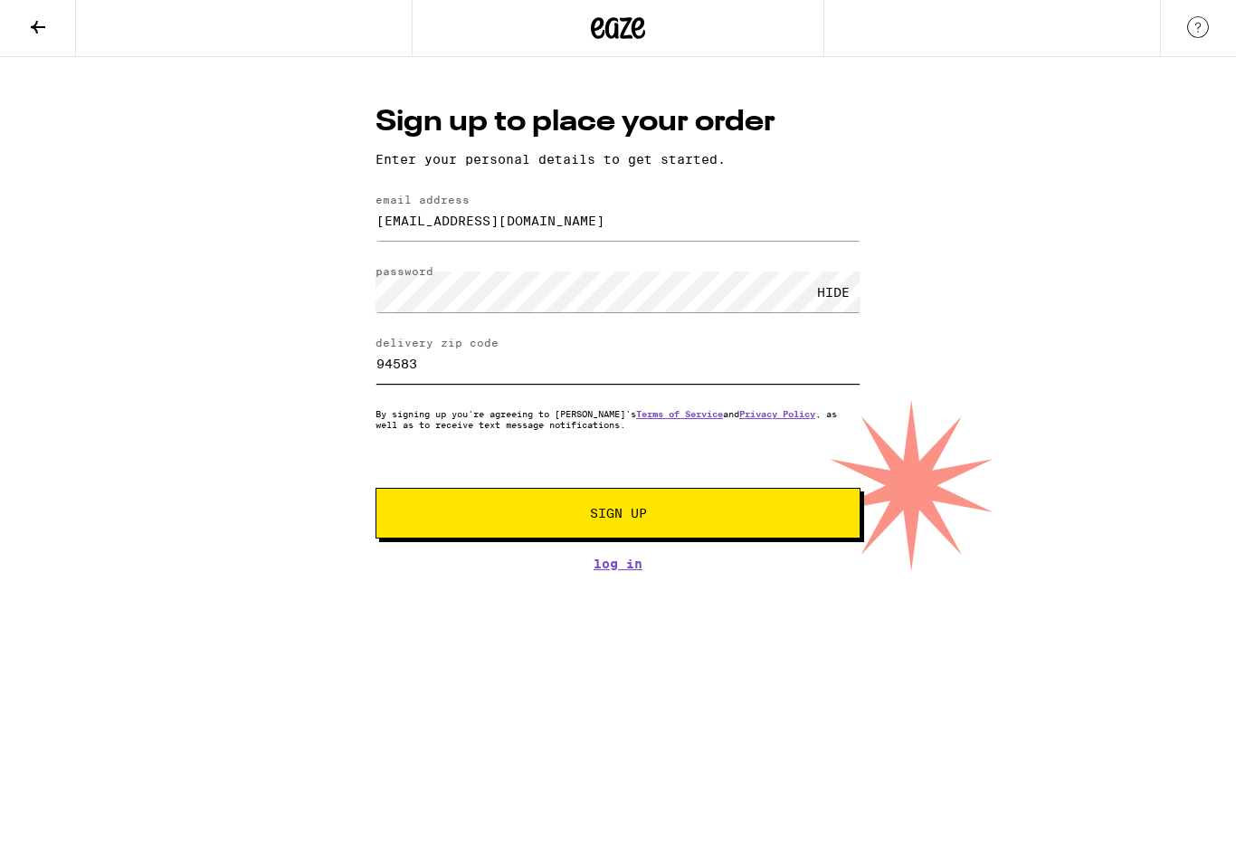
type input "94583"
click at [698, 520] on span "Sign Up" at bounding box center [618, 513] width 360 height 13
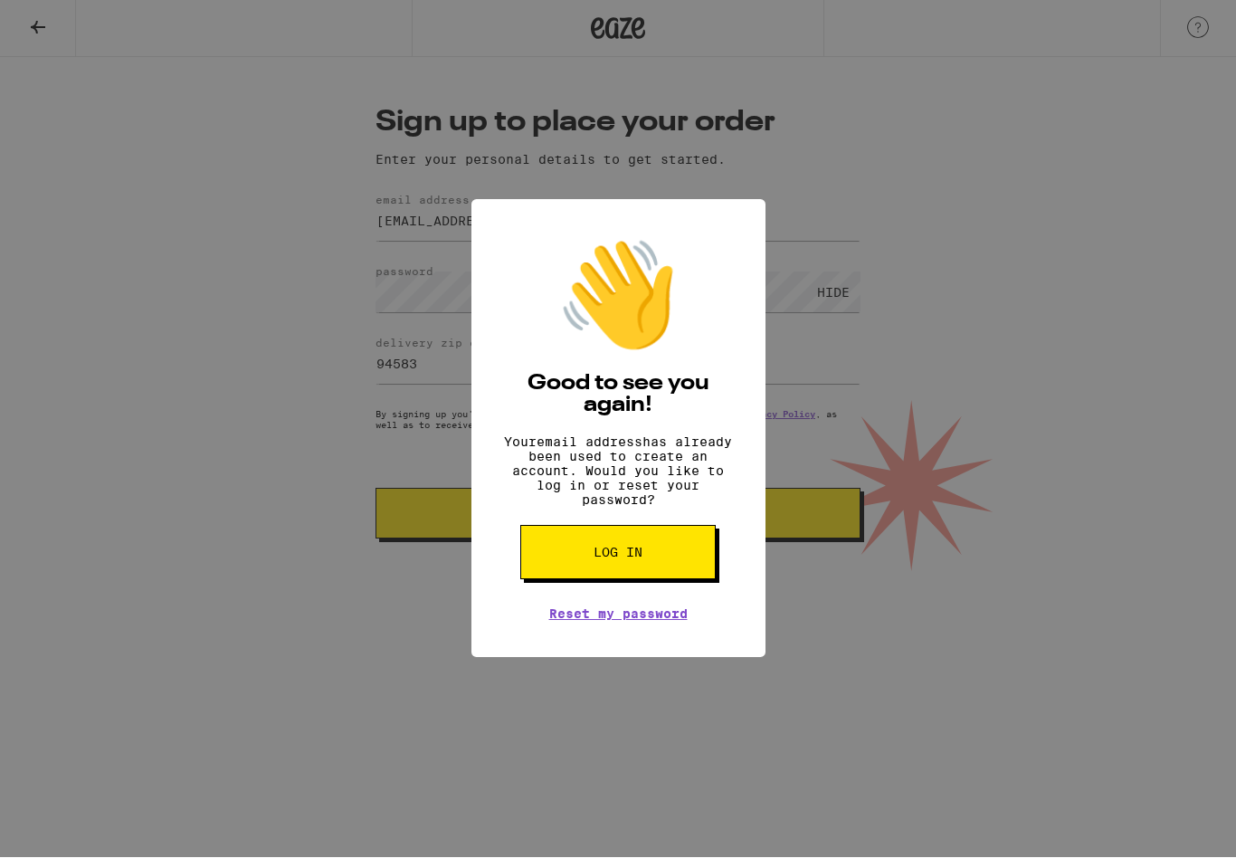
click at [666, 621] on link "Reset my password" at bounding box center [618, 614] width 138 height 14
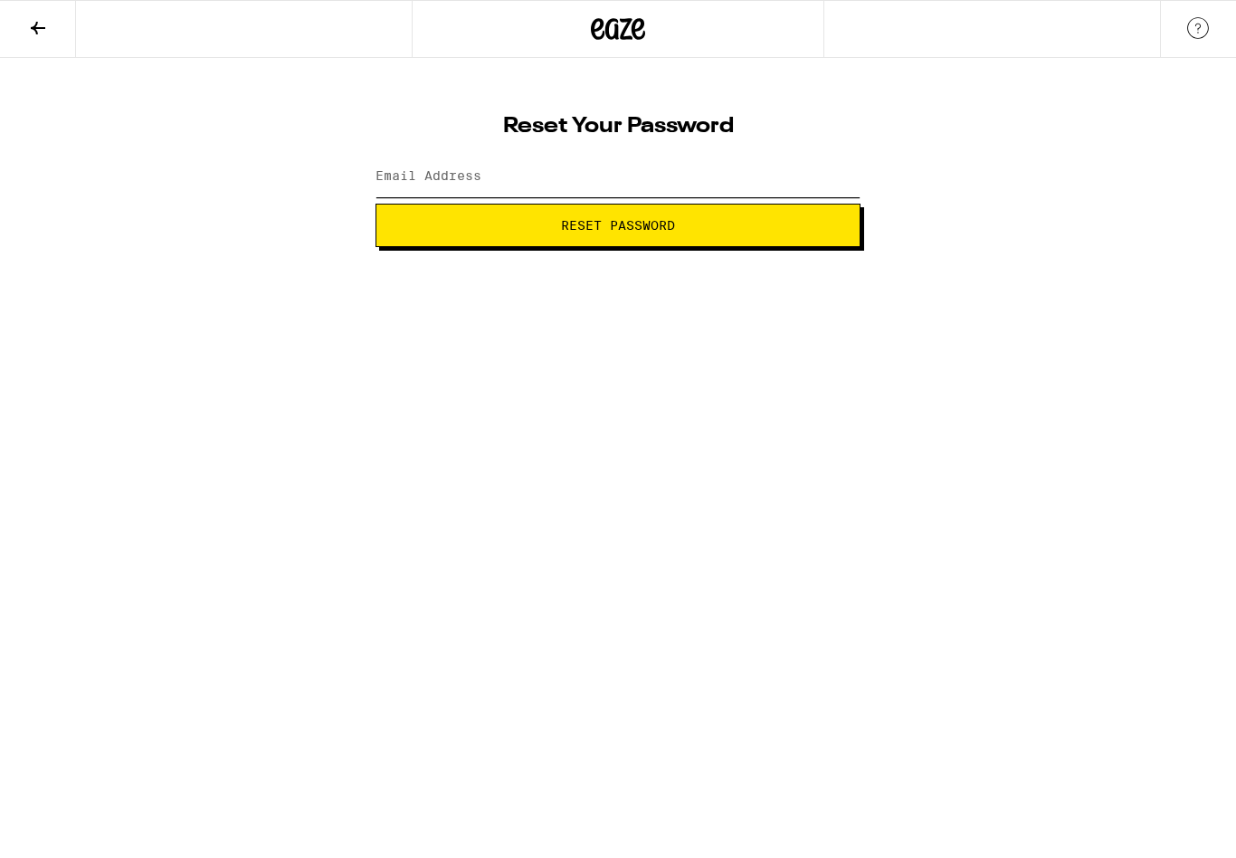
click at [593, 181] on input "Email Address" at bounding box center [617, 176] width 485 height 41
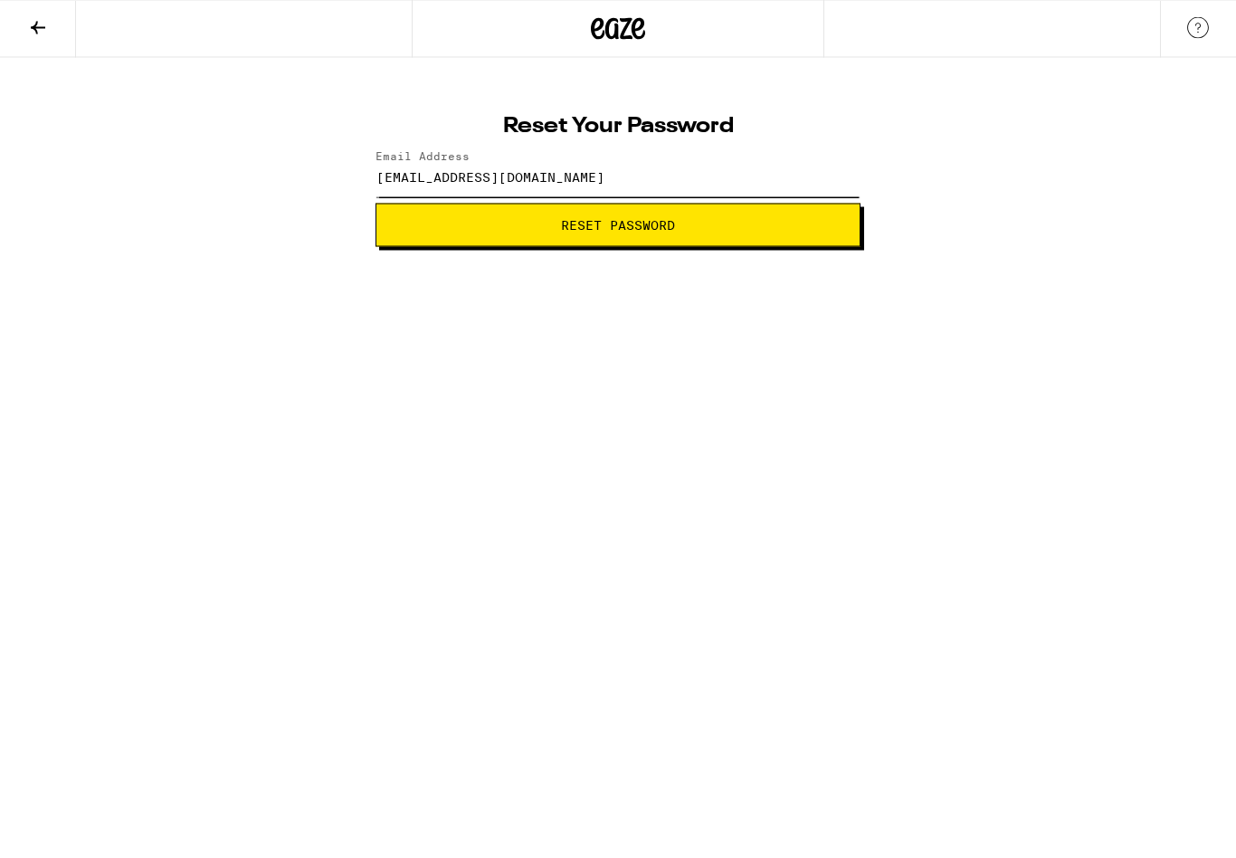
type input "bfreels@cornerstonesbi.com"
click at [686, 234] on button "Reset Password" at bounding box center [617, 225] width 485 height 43
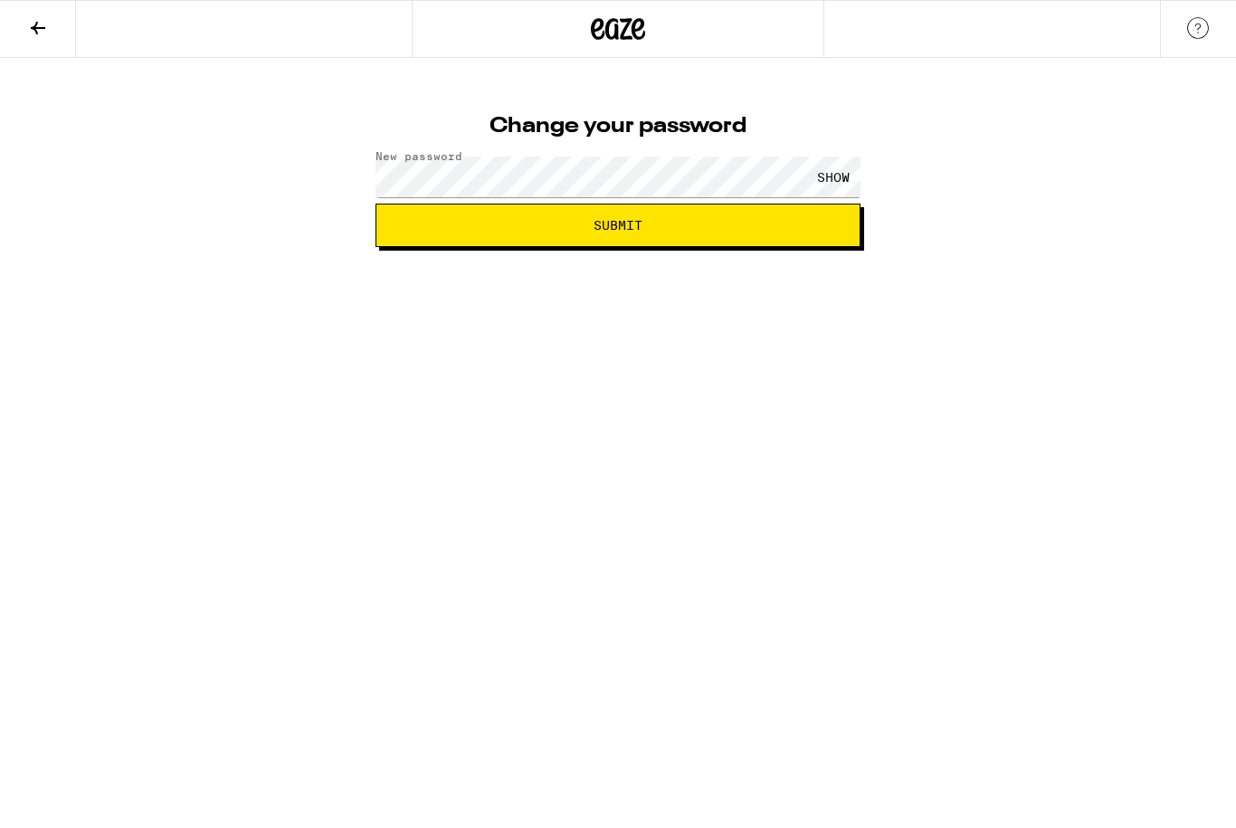
click at [848, 184] on div "SHOW" at bounding box center [833, 176] width 54 height 41
click at [709, 224] on span "Submit" at bounding box center [618, 225] width 454 height 13
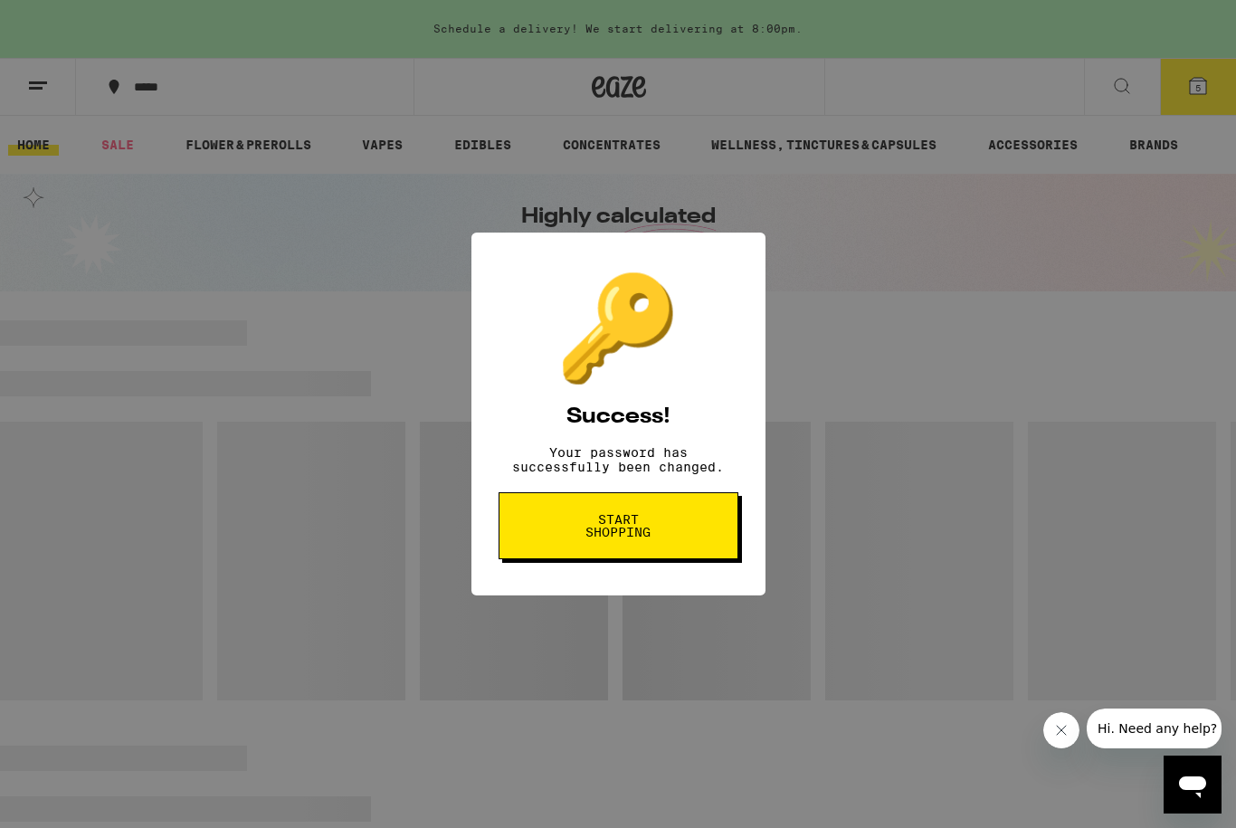
click at [658, 538] on span "Start shopping" at bounding box center [618, 525] width 93 height 25
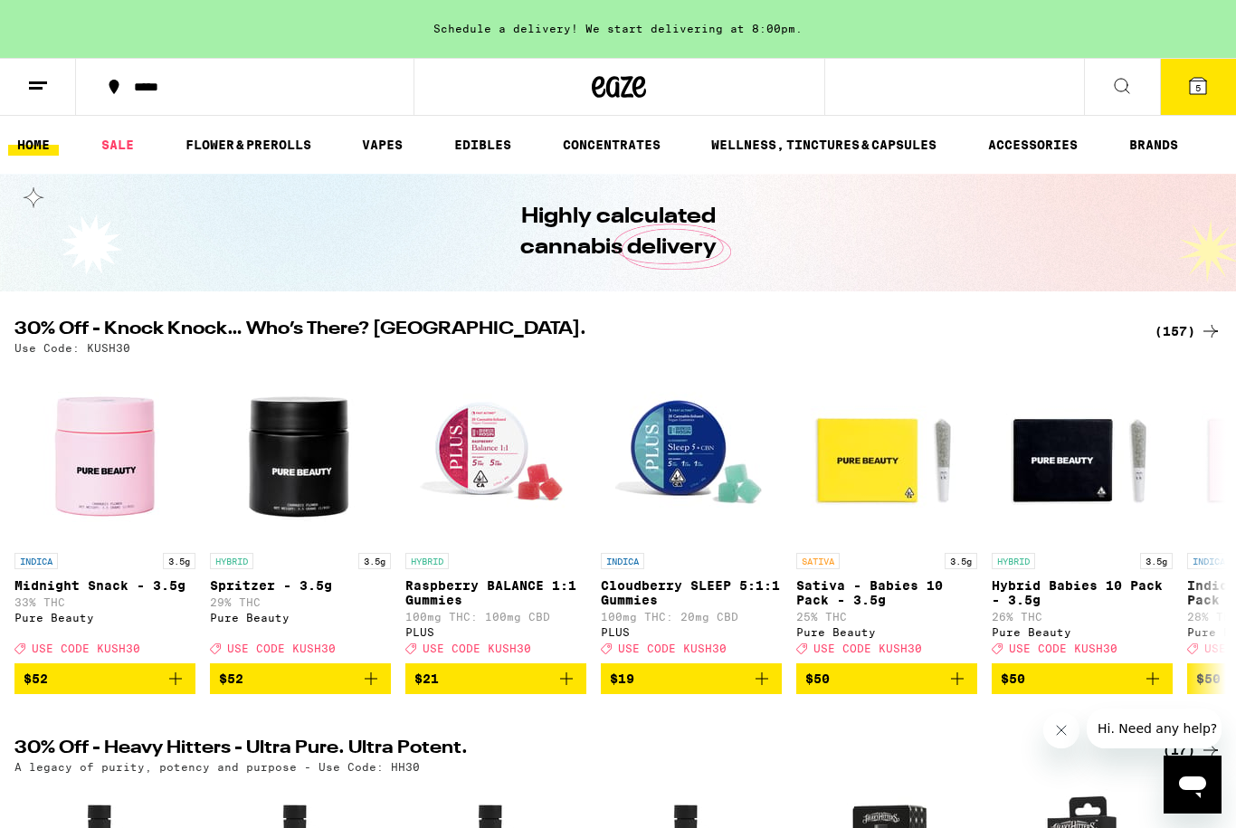
click at [1210, 85] on button "5" at bounding box center [1198, 87] width 76 height 56
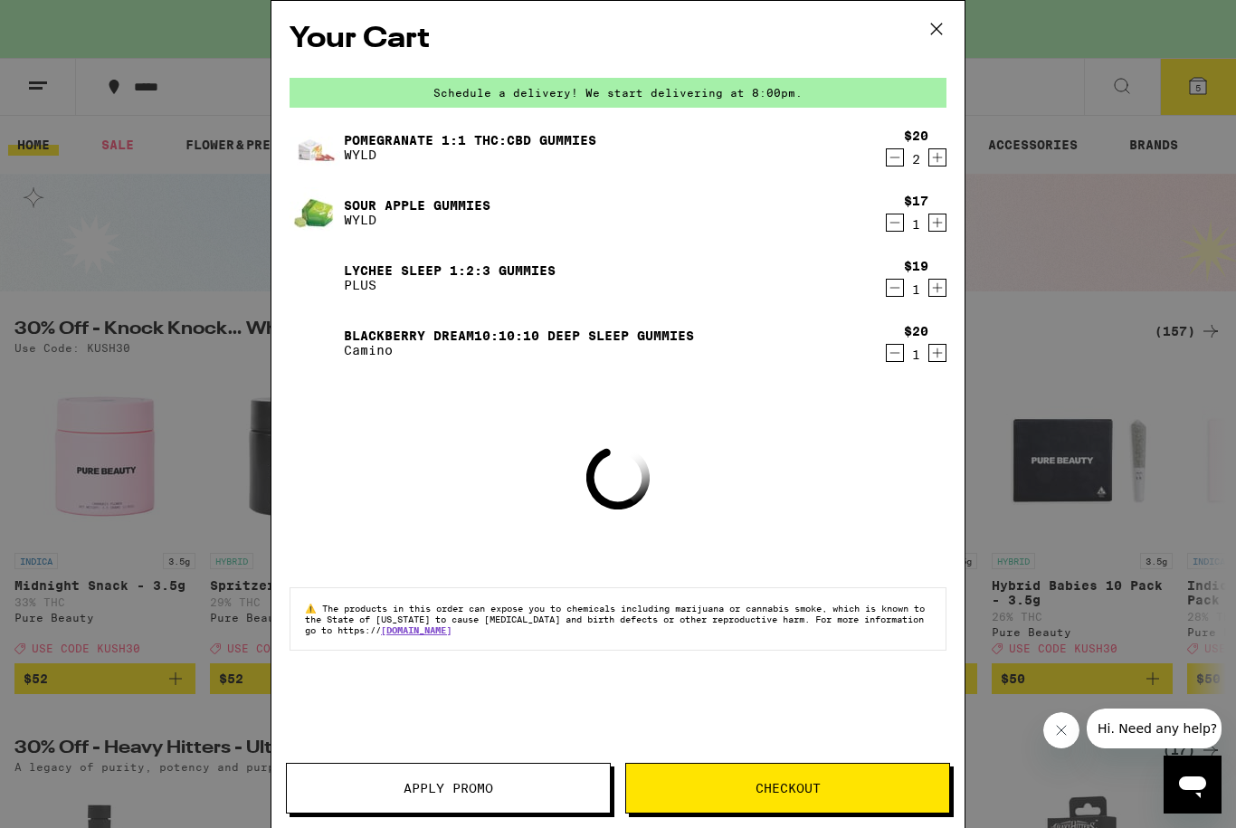
click at [813, 789] on span "Checkout" at bounding box center [787, 788] width 65 height 13
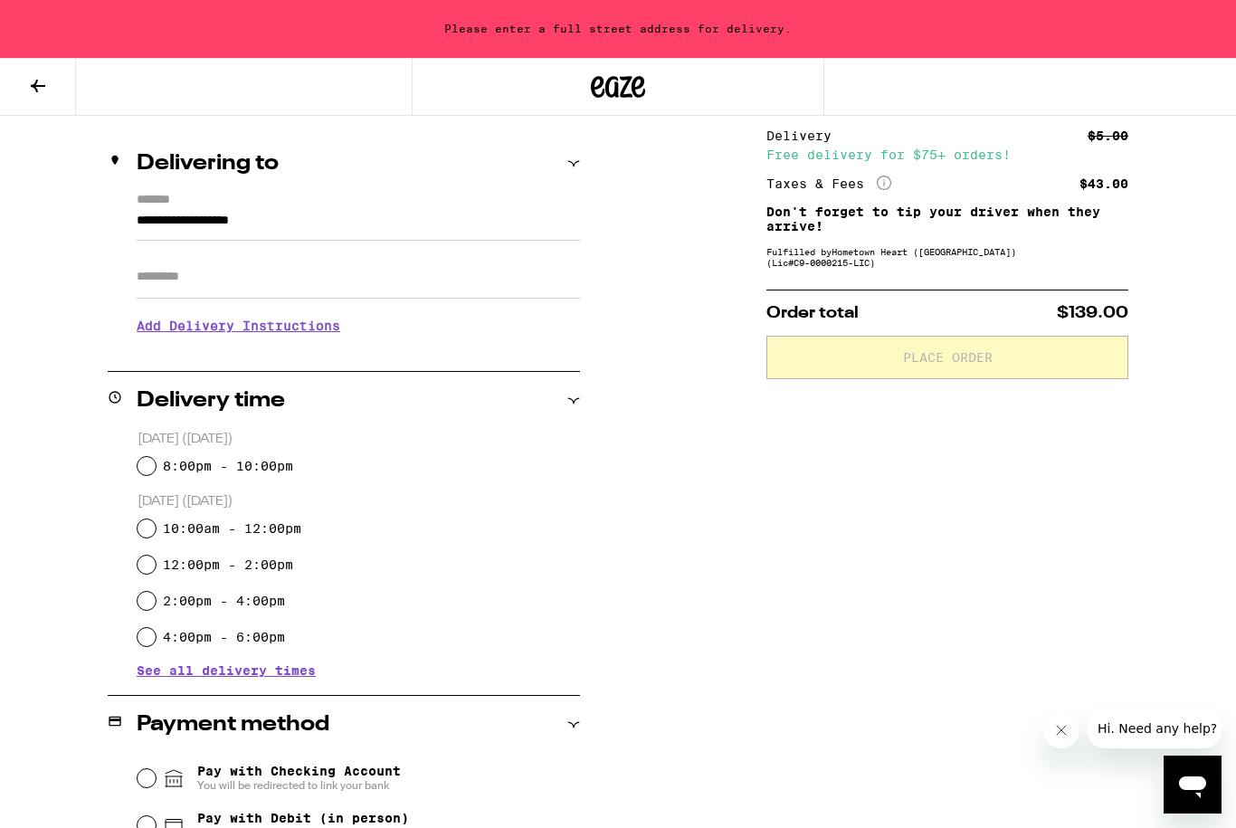
scroll to position [163, 0]
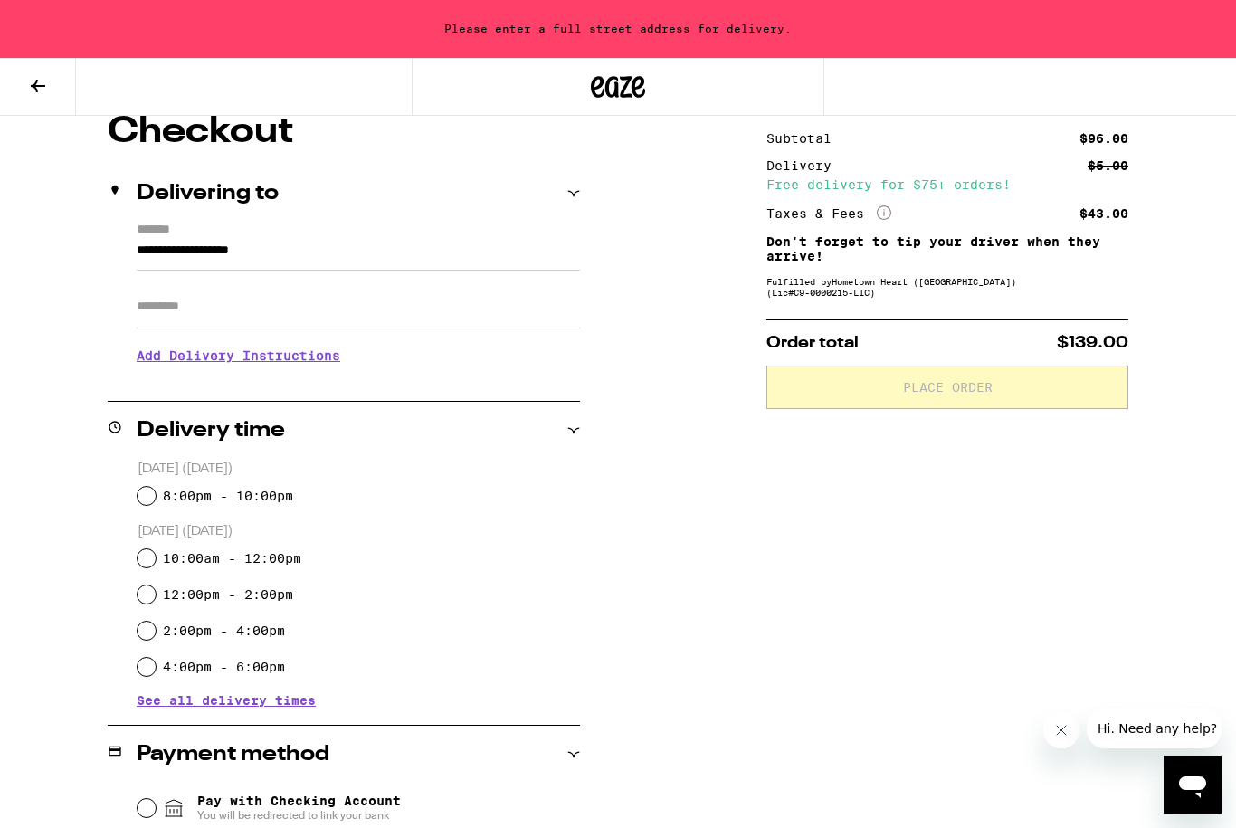
click at [150, 499] on input "8:00pm - 10:00pm" at bounding box center [146, 496] width 18 height 18
radio input "true"
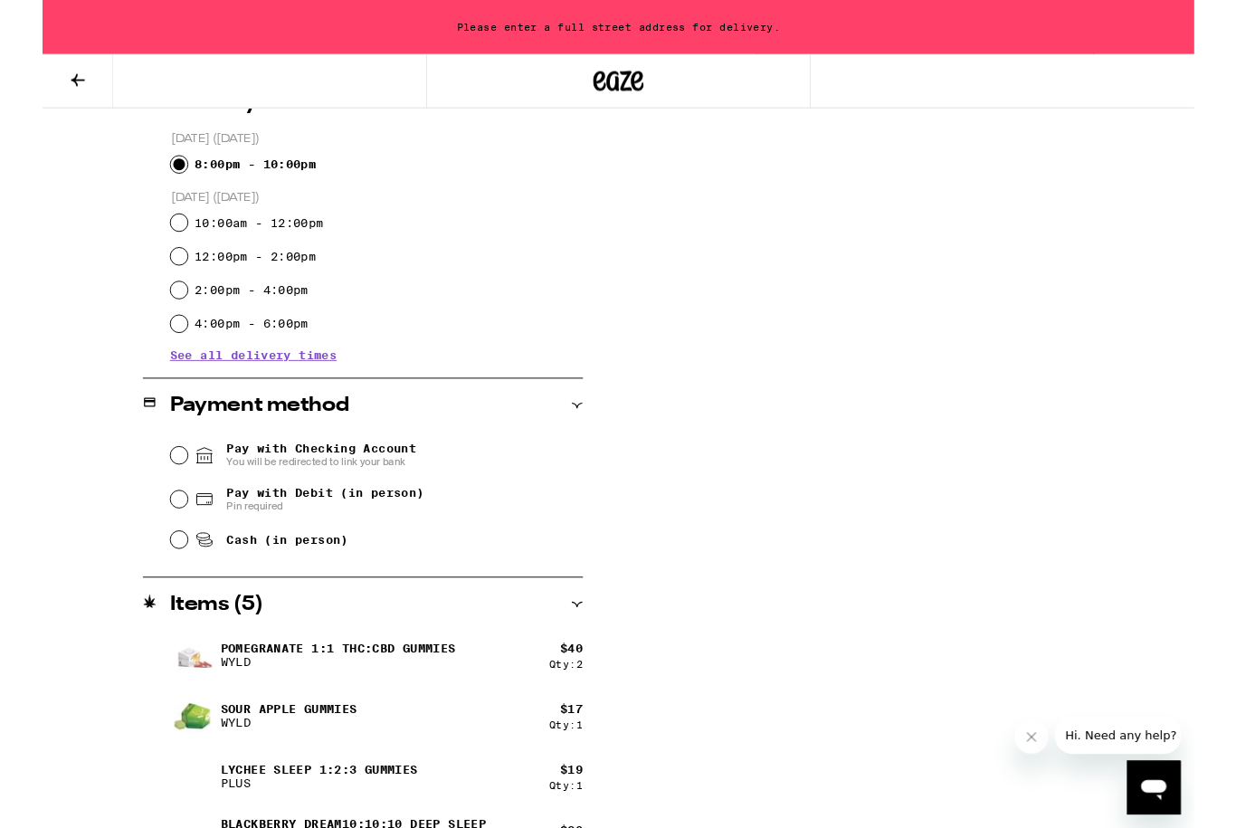
scroll to position [534, 0]
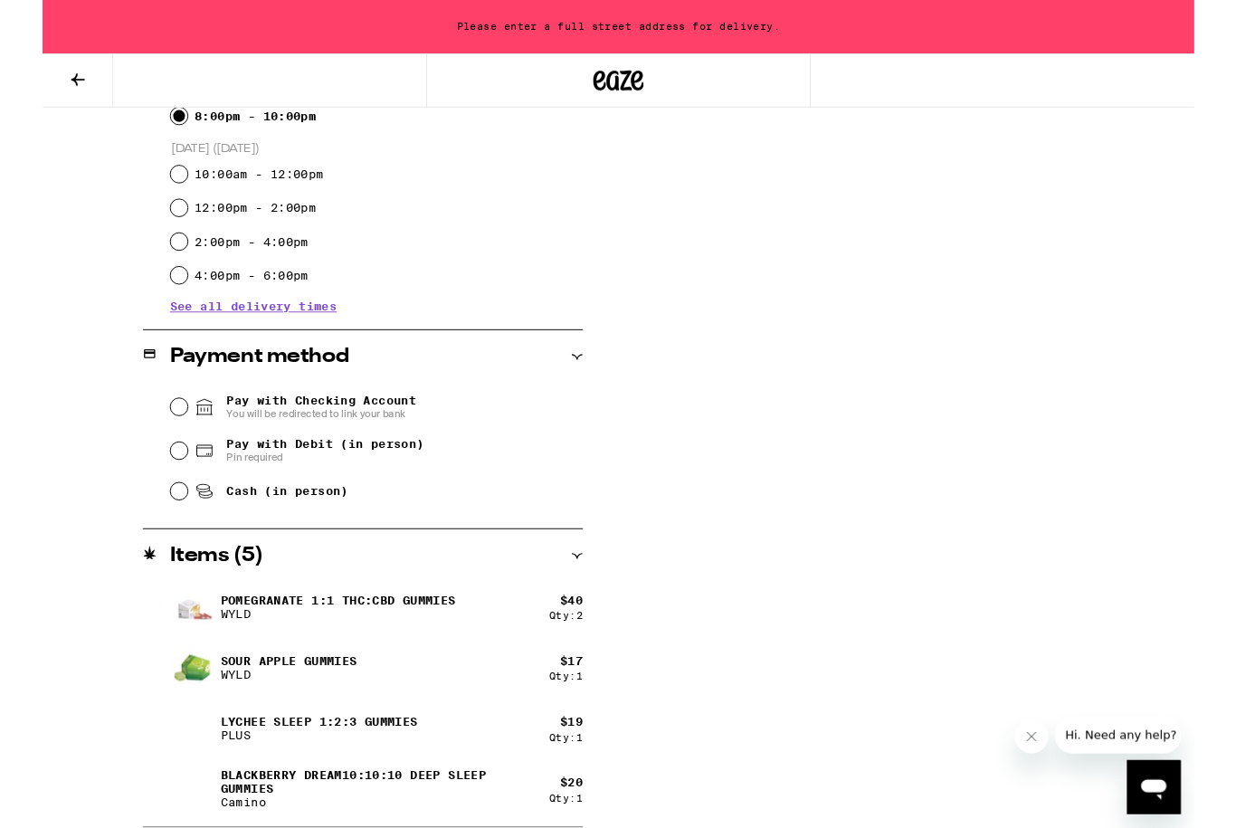
click at [147, 488] on input "Pay with Debit (in person) Pin required" at bounding box center [146, 484] width 18 height 18
radio input "true"
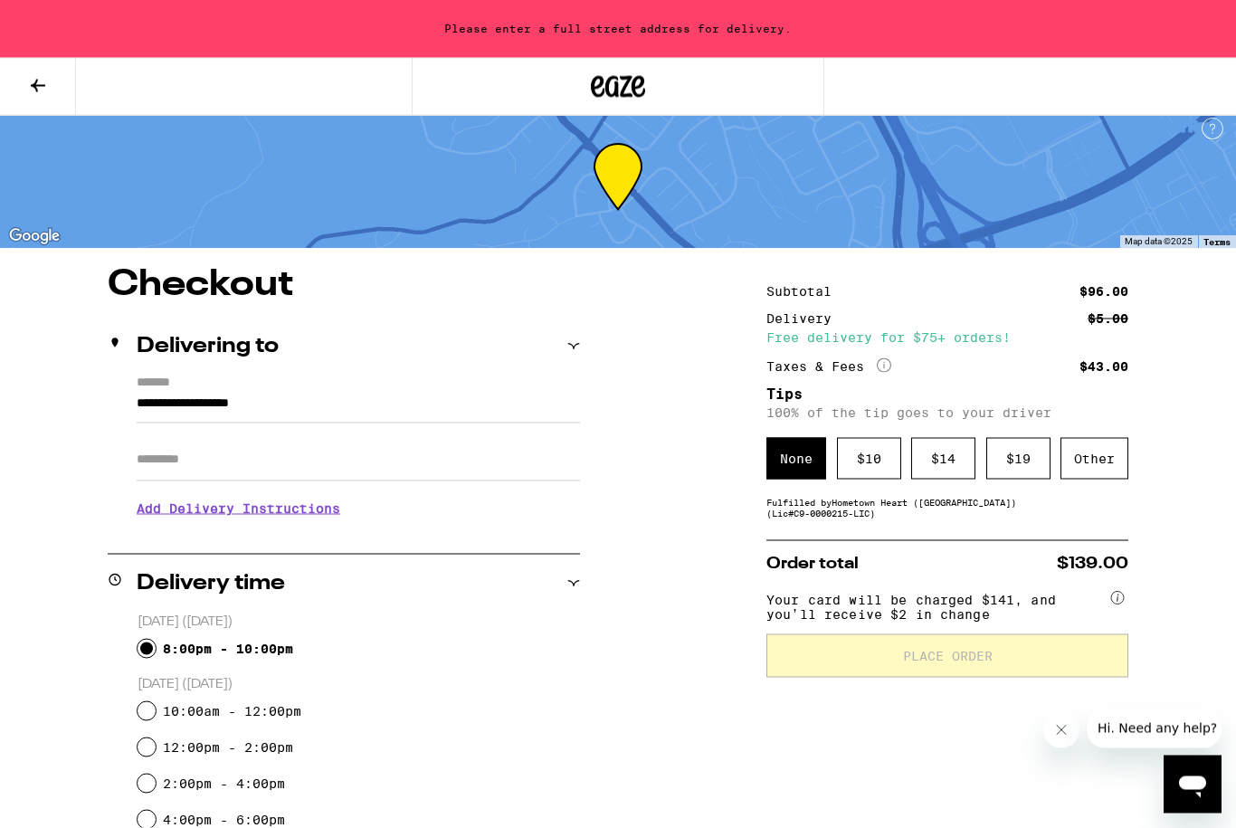
scroll to position [0, 0]
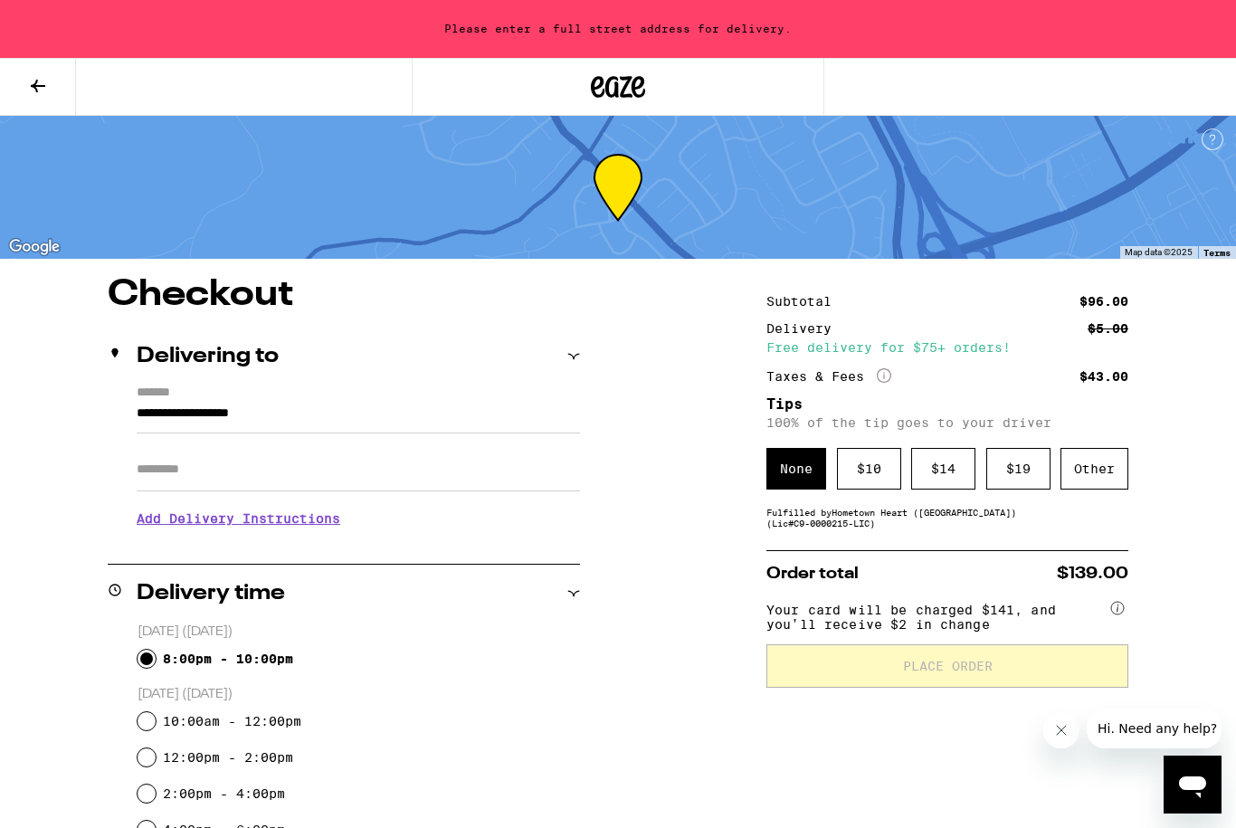
click at [419, 408] on input "**********" at bounding box center [358, 418] width 443 height 31
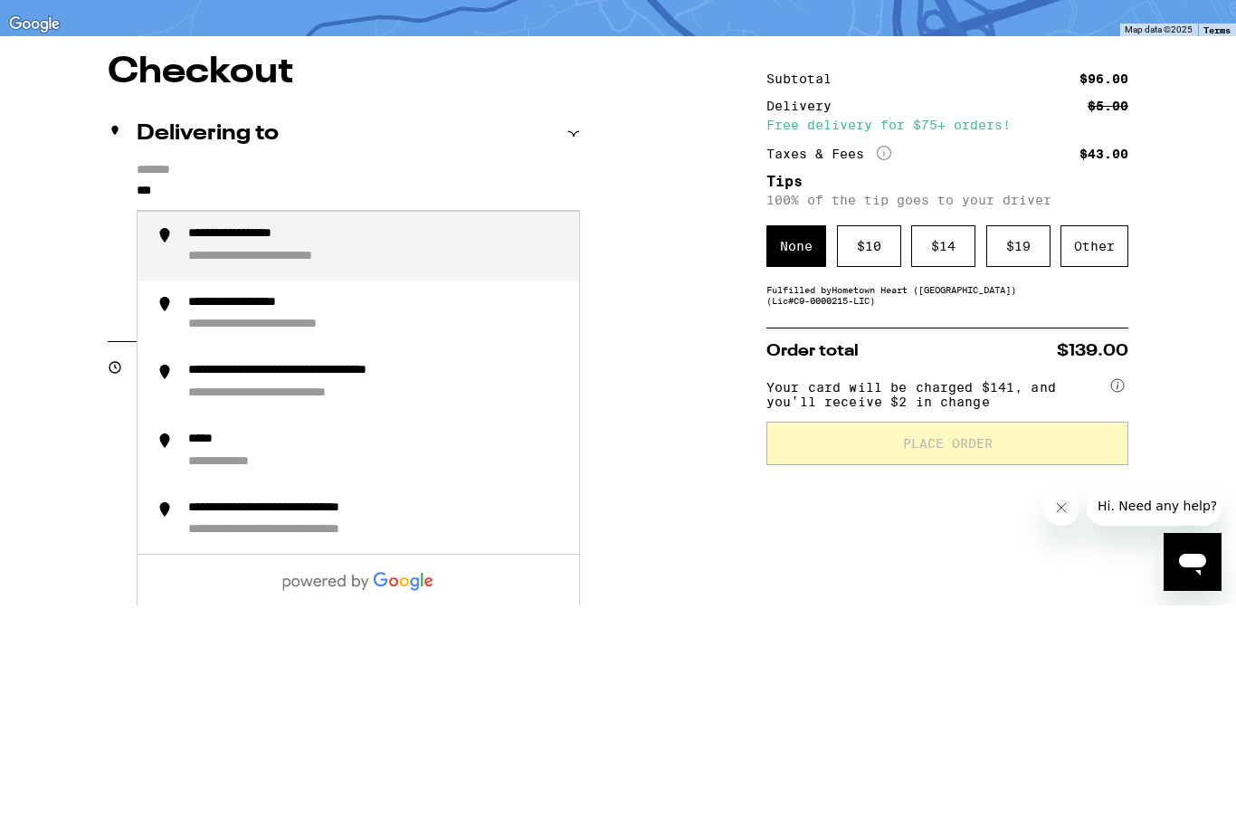
type input "**"
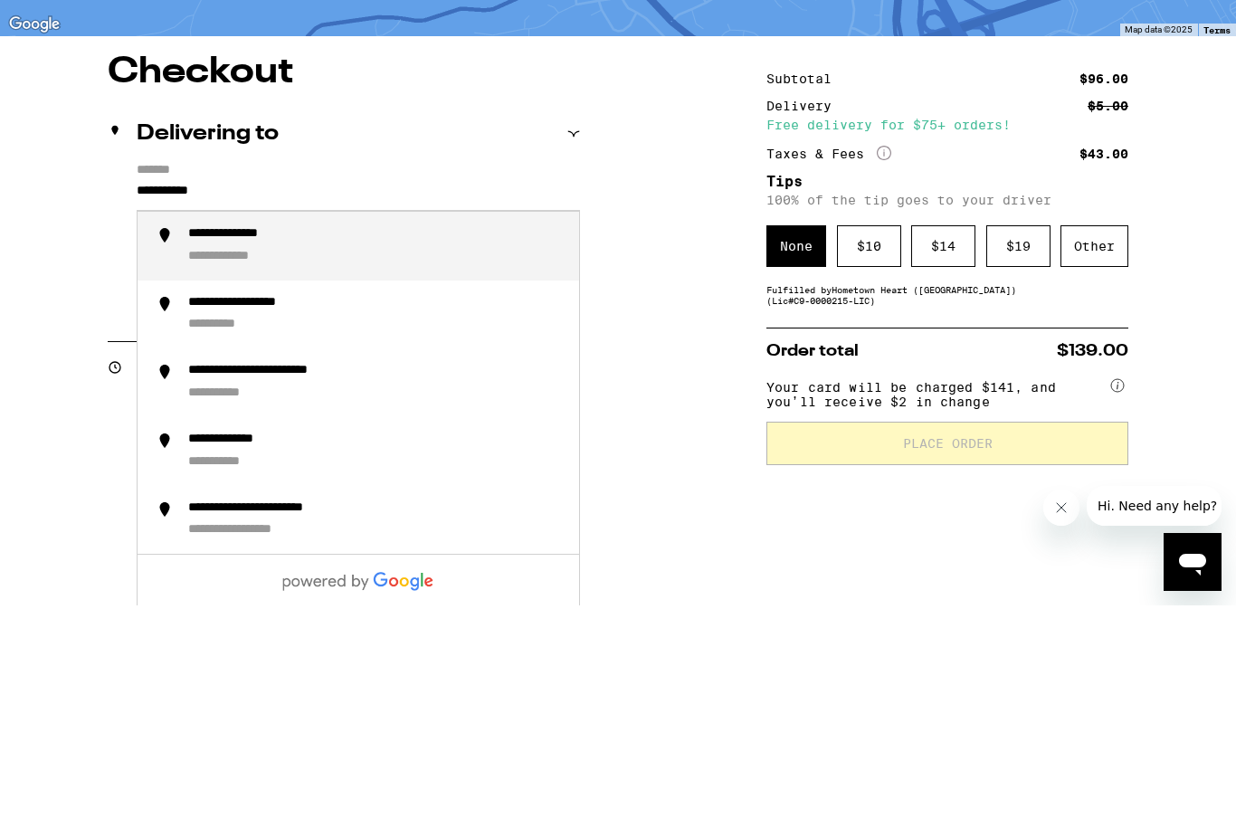
click at [318, 449] on div "**********" at bounding box center [376, 469] width 376 height 40
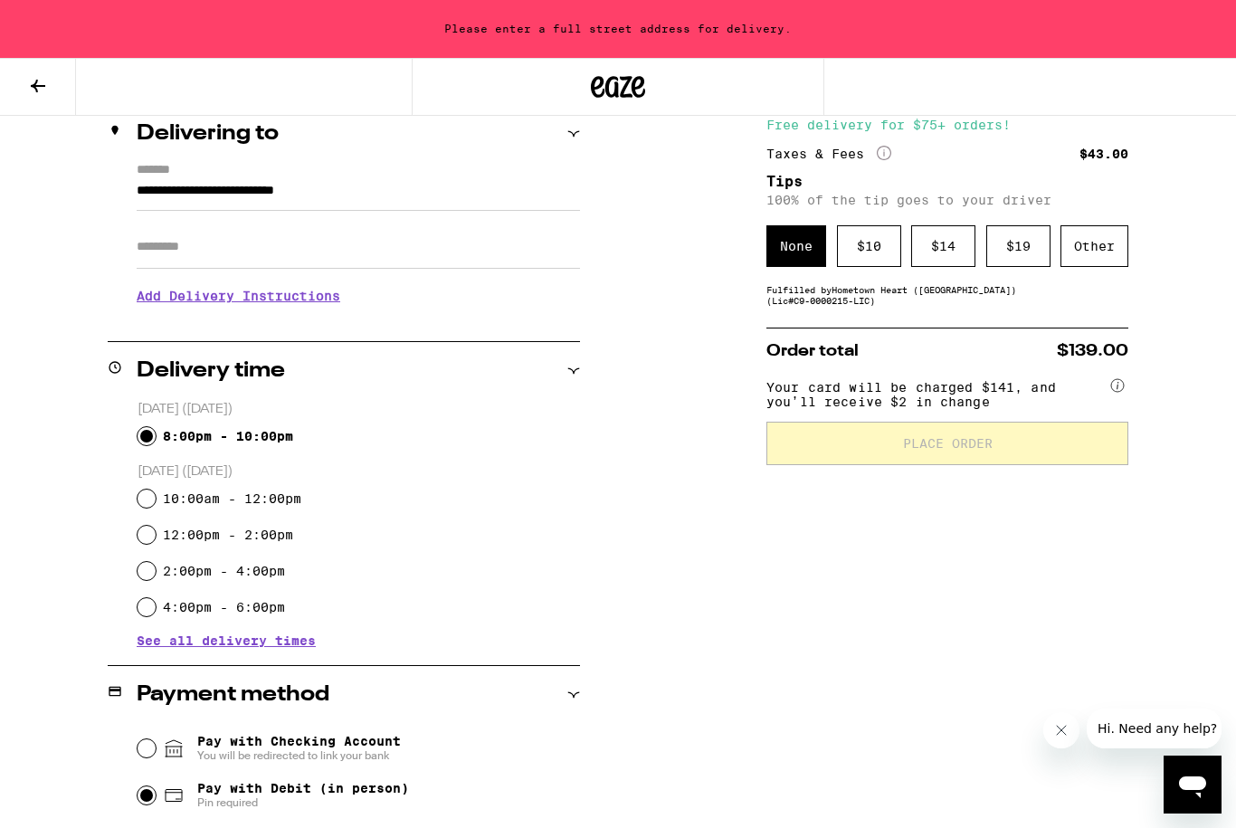
type input "**********"
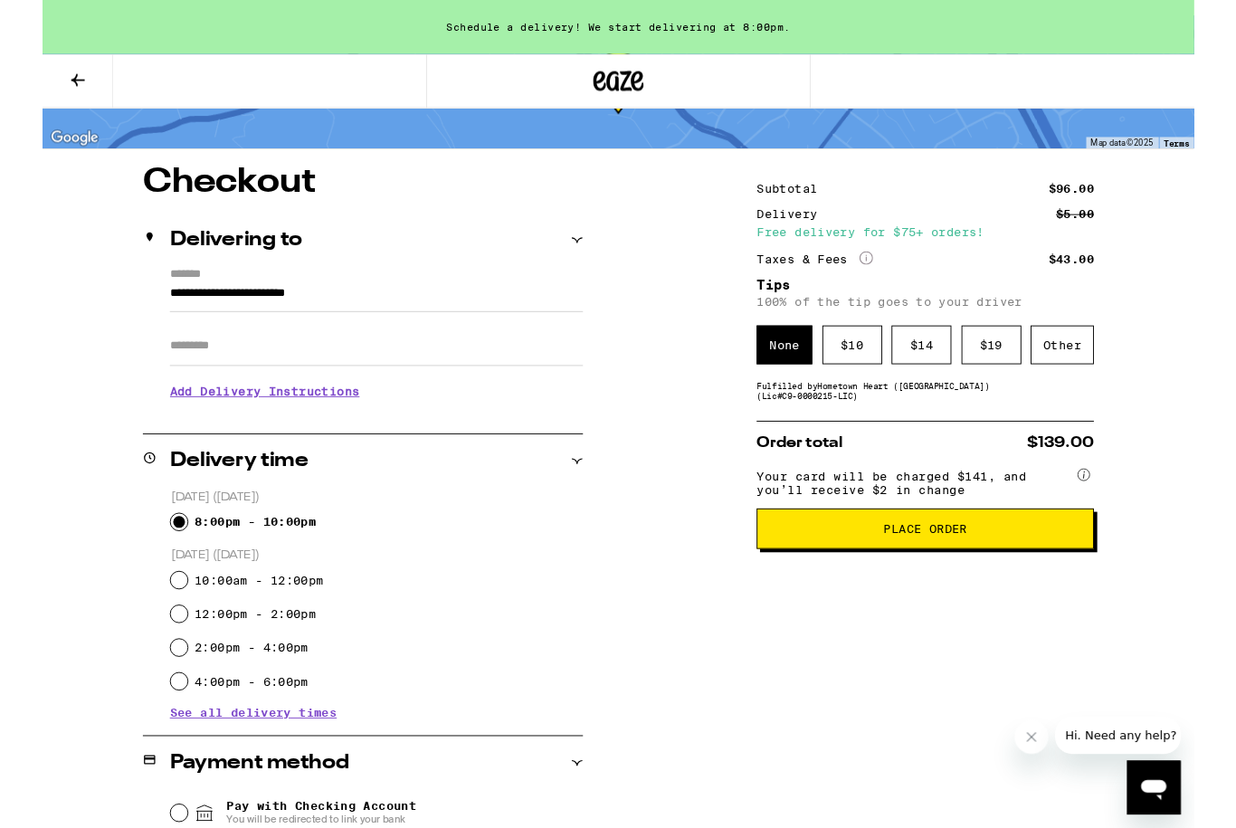
scroll to position [153, 0]
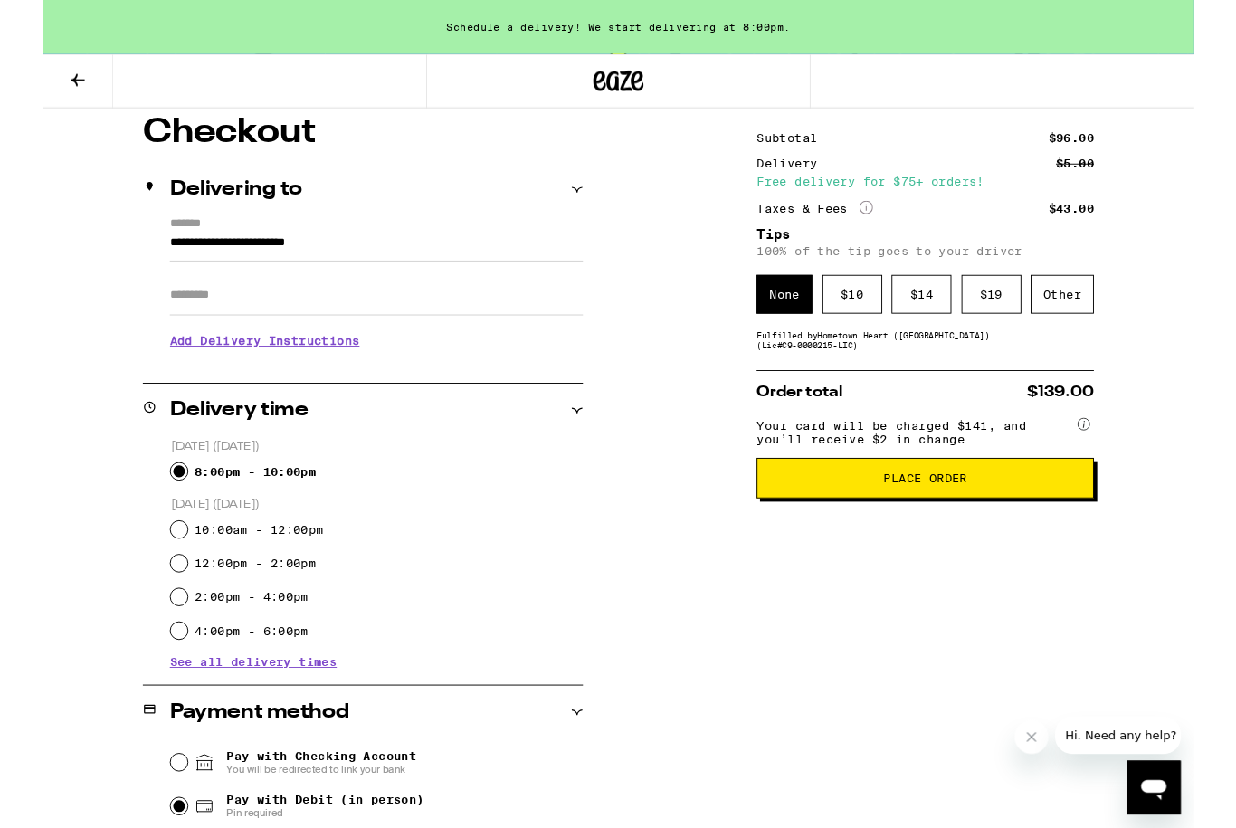
click at [991, 535] on button "Place Order" at bounding box center [947, 512] width 362 height 43
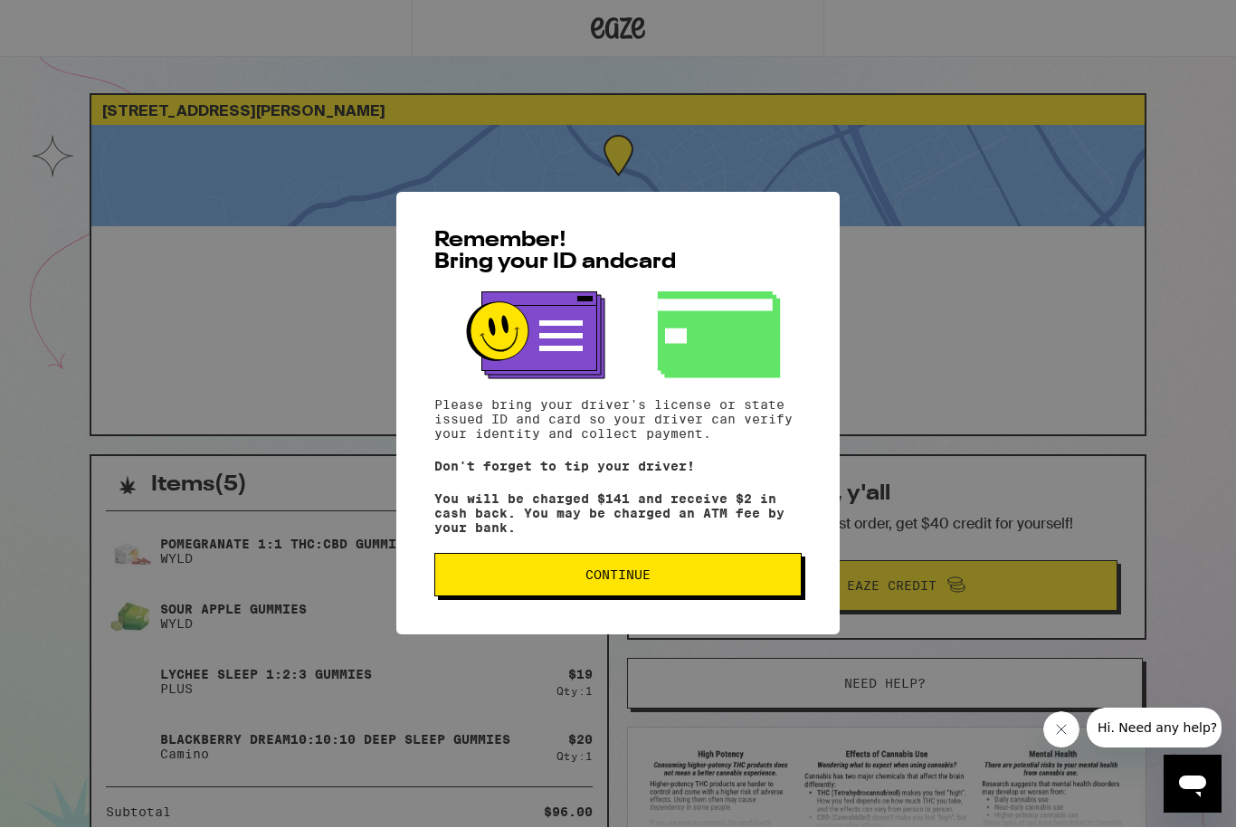
scroll to position [1, 0]
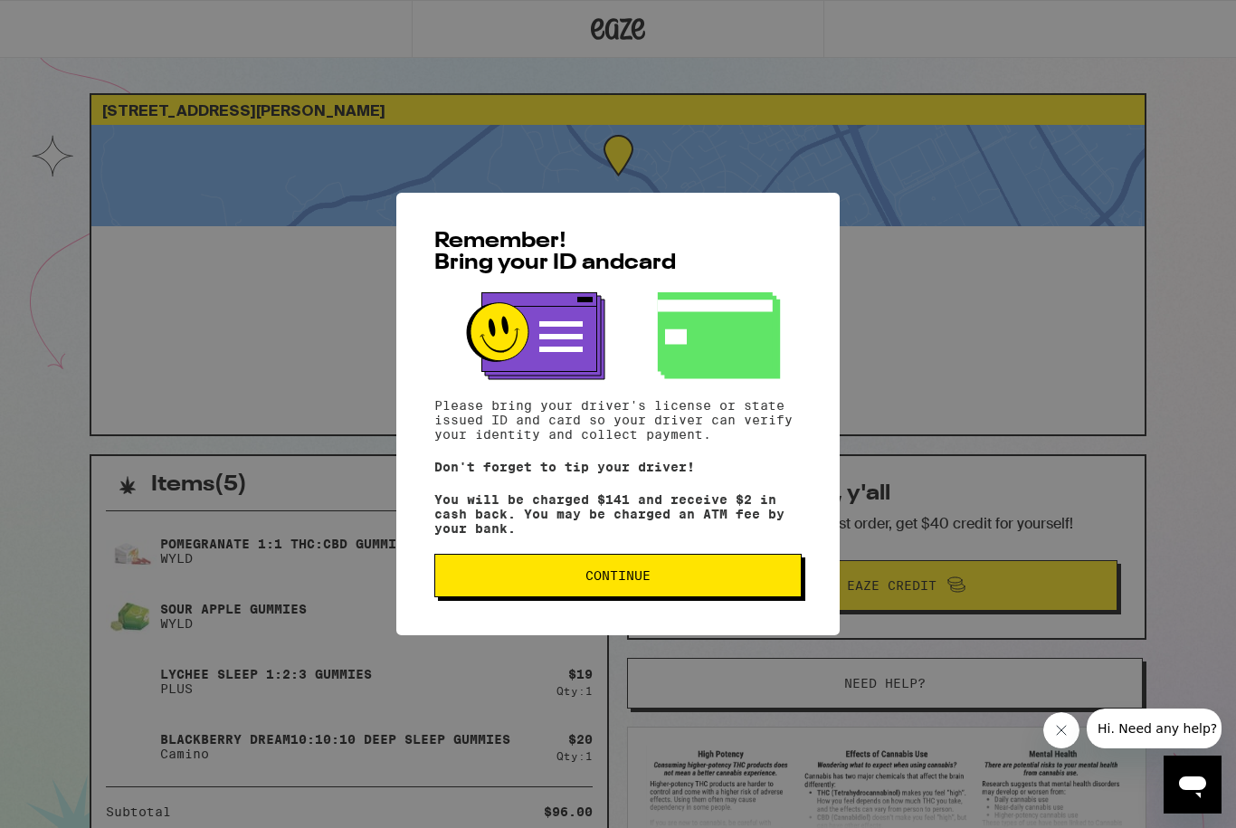
click at [668, 582] on span "Continue" at bounding box center [618, 575] width 337 height 13
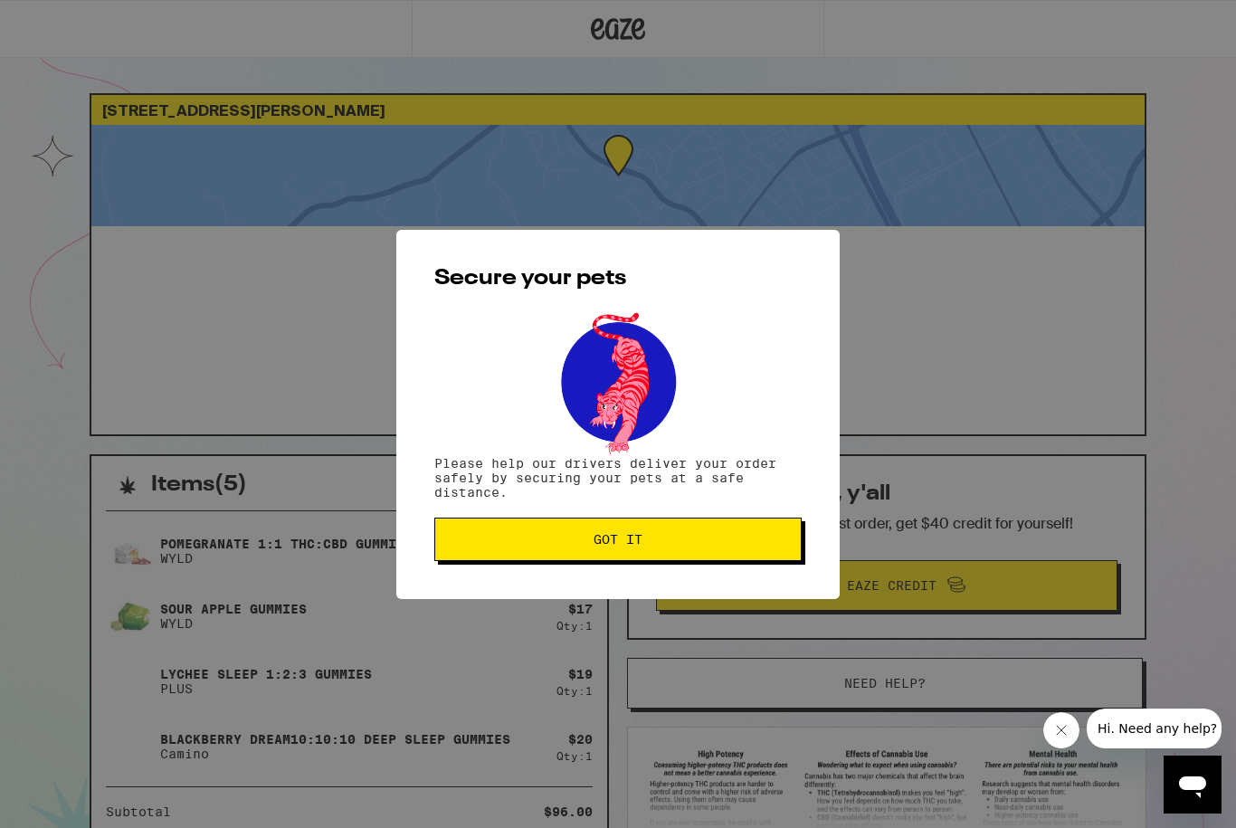
click at [679, 542] on span "Got it" at bounding box center [618, 539] width 337 height 13
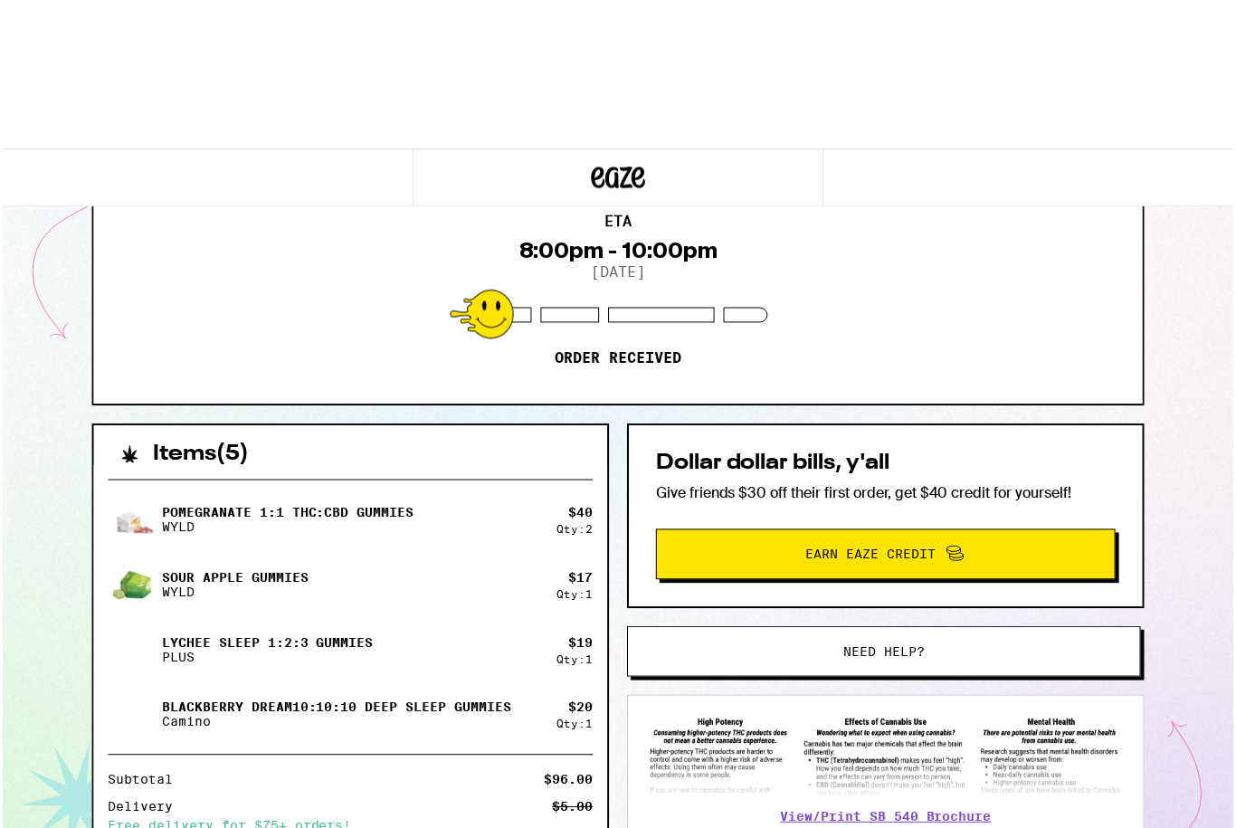
scroll to position [0, 0]
